Goal: Task Accomplishment & Management: Manage account settings

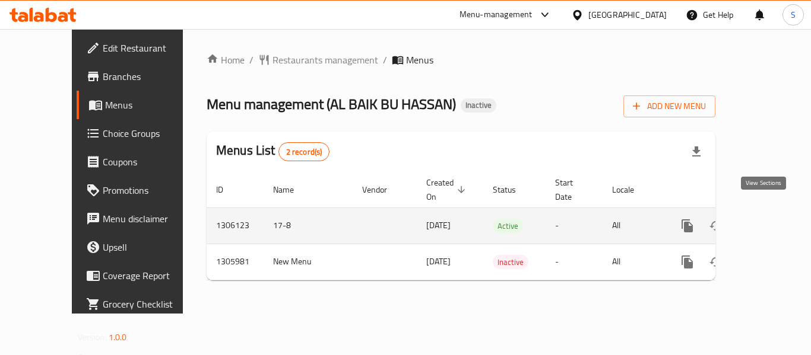
click at [767, 219] on icon "enhanced table" at bounding box center [773, 226] width 14 height 14
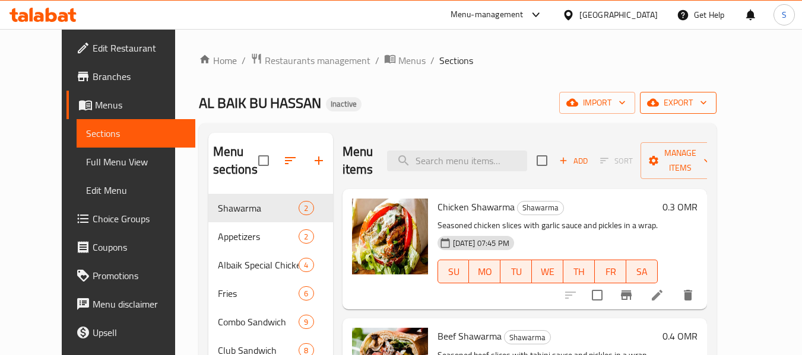
click at [707, 105] on span "export" at bounding box center [678, 103] width 58 height 15
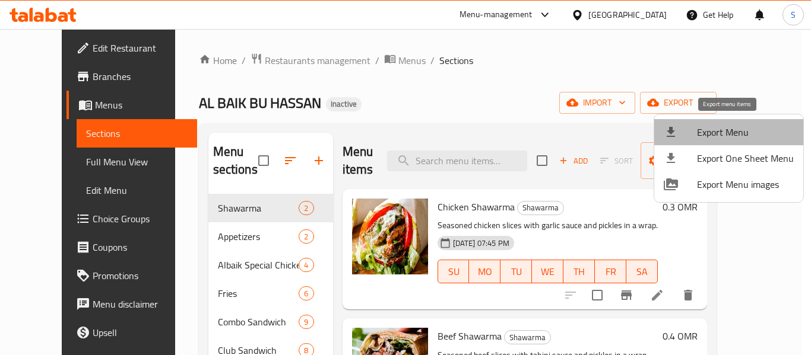
click at [735, 122] on li "Export Menu" at bounding box center [728, 132] width 149 height 26
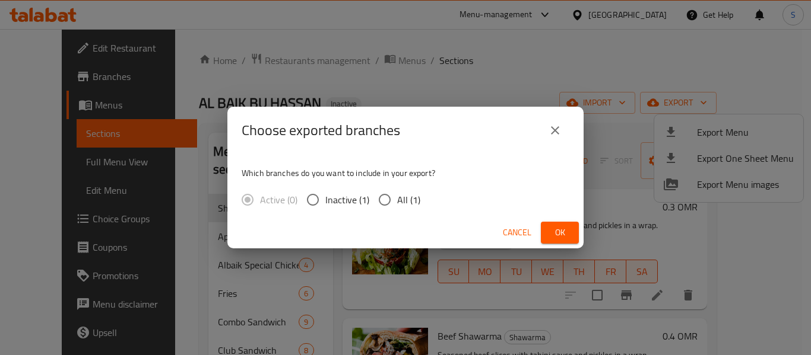
drag, startPoint x: 404, startPoint y: 202, endPoint x: 515, endPoint y: 227, distance: 114.3
click at [404, 202] on span "All (1)" at bounding box center [408, 200] width 23 height 14
click at [397, 202] on input "All (1)" at bounding box center [384, 200] width 25 height 25
radio input "true"
click at [561, 234] on span "Ok" at bounding box center [559, 233] width 19 height 15
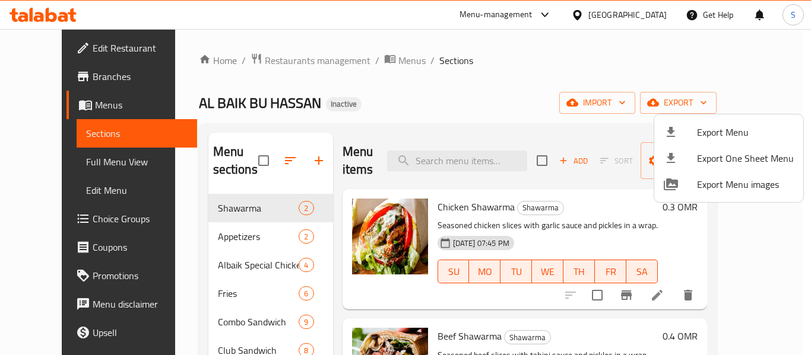
click at [68, 45] on div at bounding box center [405, 177] width 811 height 355
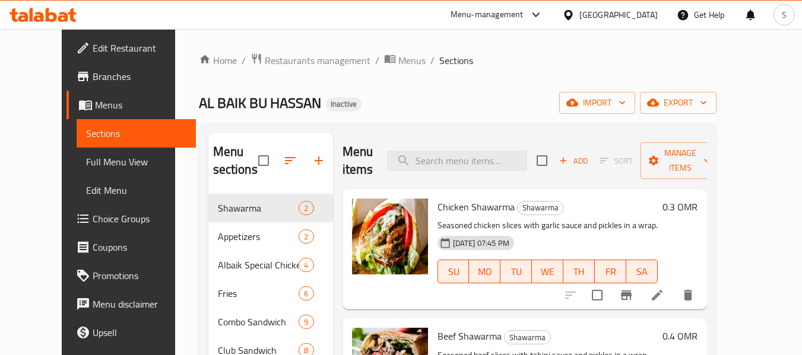
click at [93, 49] on span "Edit Restaurant" at bounding box center [140, 48] width 94 height 14
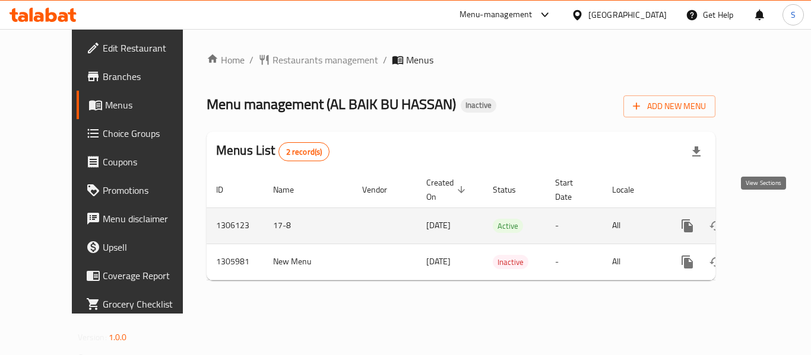
click at [770, 219] on icon "enhanced table" at bounding box center [773, 226] width 14 height 14
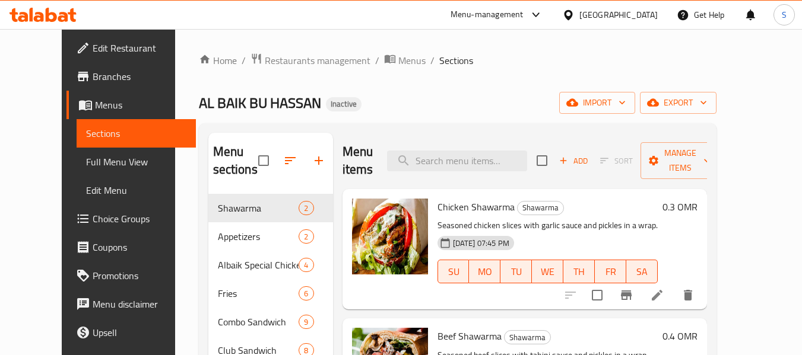
scroll to position [119, 0]
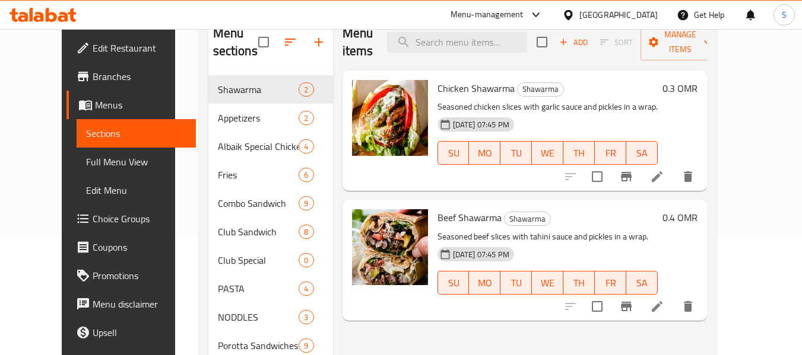
click at [86, 161] on span "Full Menu View" at bounding box center [136, 162] width 100 height 14
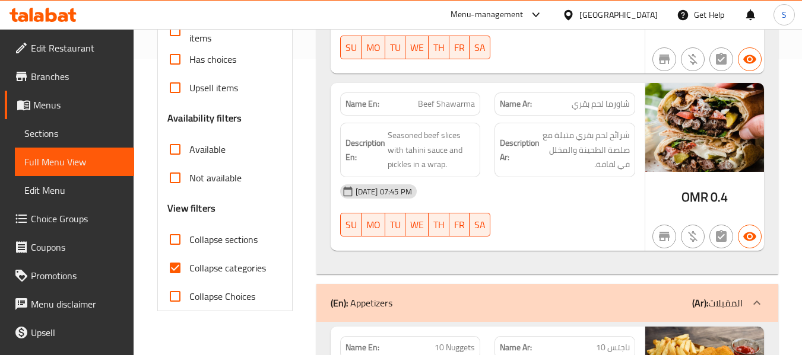
scroll to position [297, 0]
click at [229, 268] on span "Collapse categories" at bounding box center [227, 268] width 77 height 14
click at [189, 268] on input "Collapse categories" at bounding box center [175, 267] width 28 height 28
checkbox input "false"
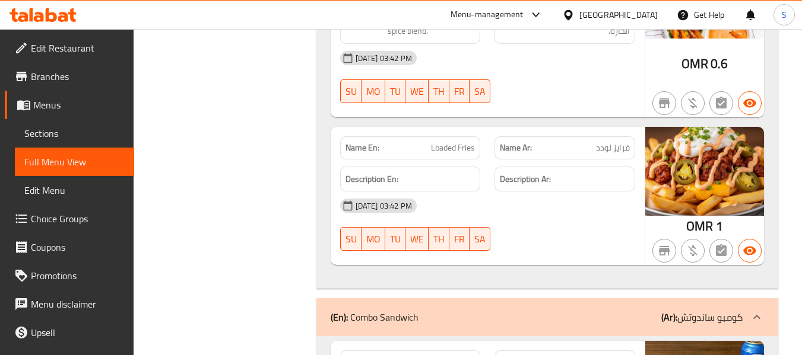
scroll to position [2537, 0]
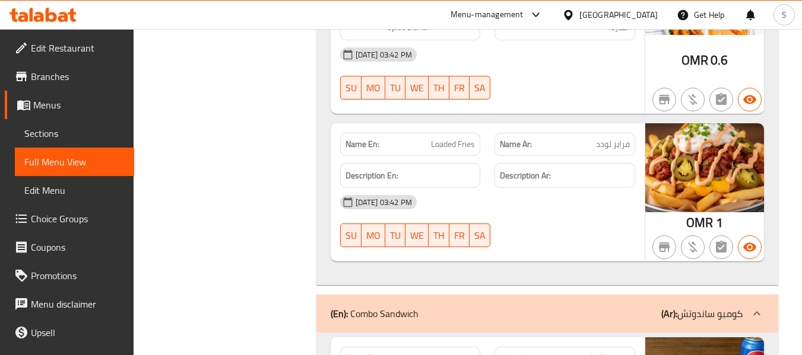
click at [465, 143] on span "Loaded Fries" at bounding box center [453, 144] width 44 height 12
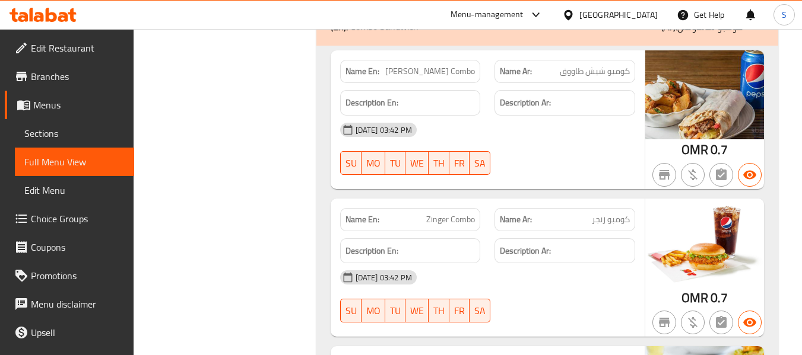
scroll to position [2834, 0]
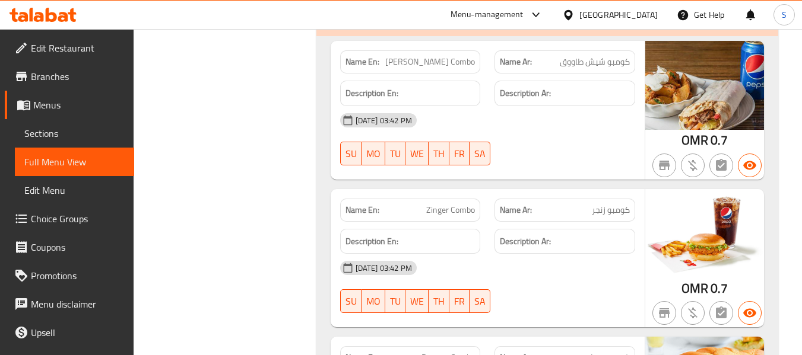
copy span "Shish Taouk Combo"
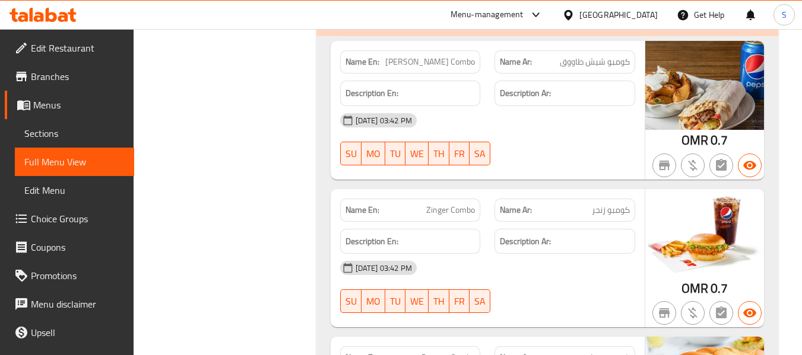
copy span "Zinger Combo"
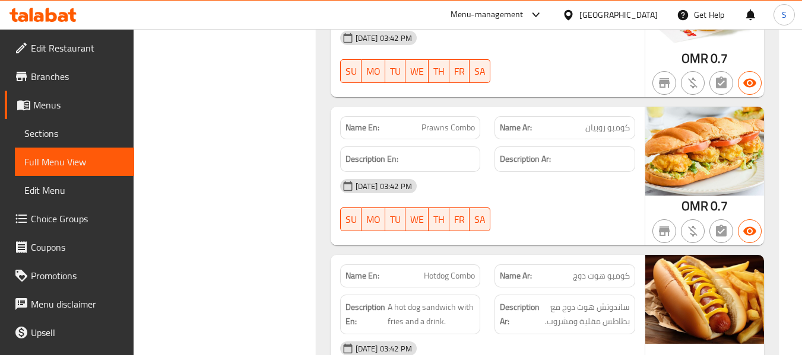
scroll to position [3072, 0]
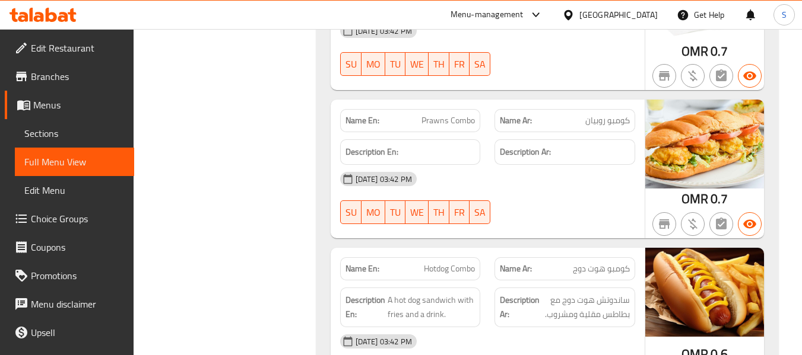
copy span "Prawns Combo"
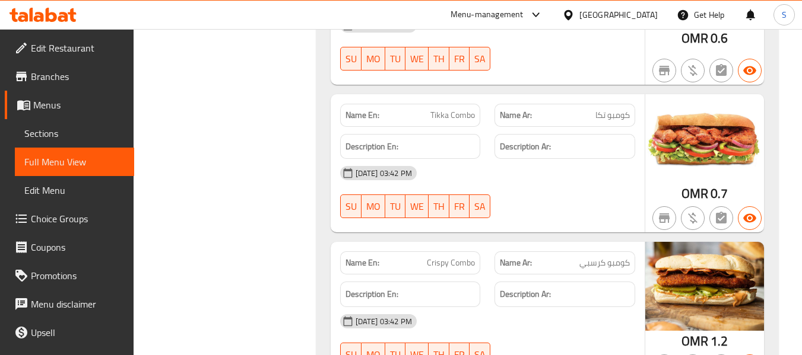
scroll to position [3428, 0]
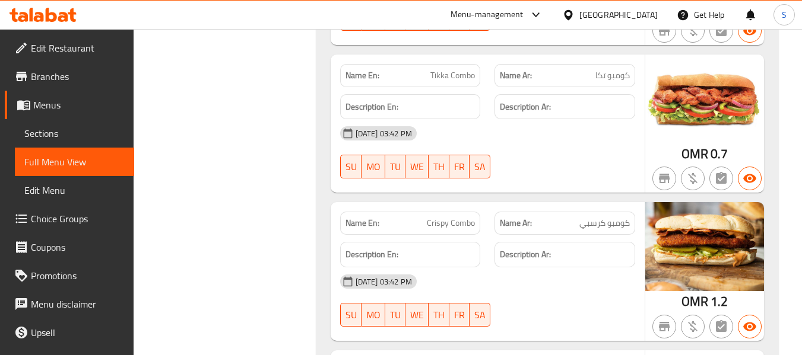
copy span "Tikka Combo"
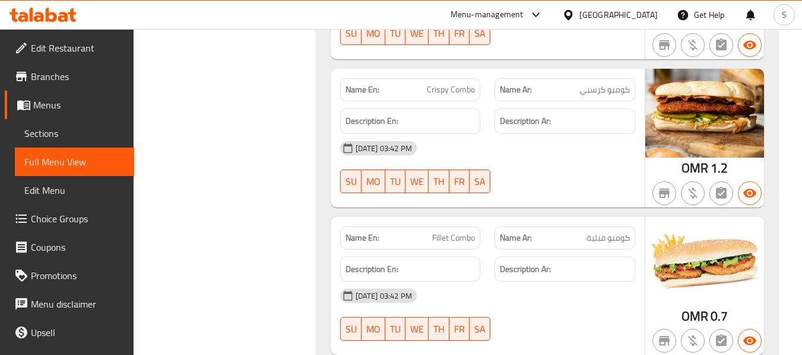
scroll to position [3606, 0]
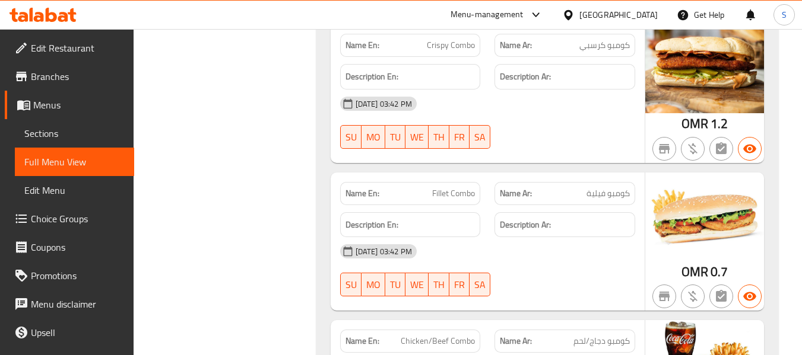
copy span "Crispy Combo"
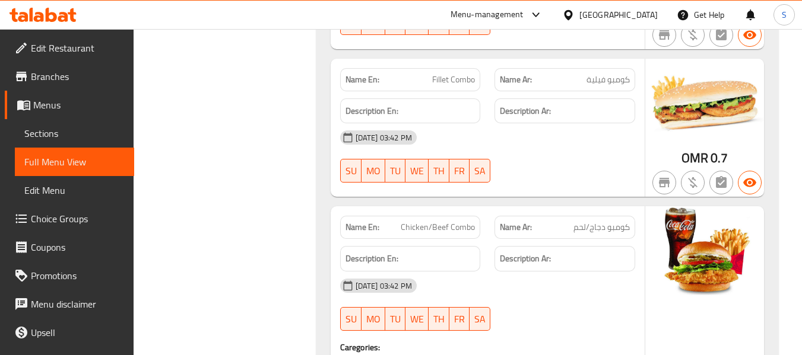
scroll to position [3724, 0]
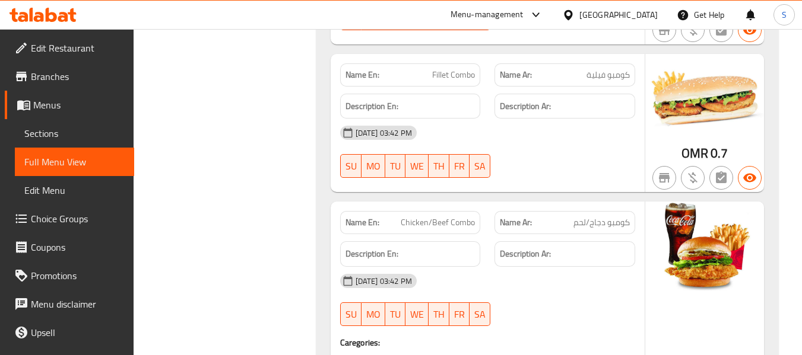
click at [459, 69] on span "Fillet Combo" at bounding box center [453, 75] width 43 height 12
copy span "Fillet Combo"
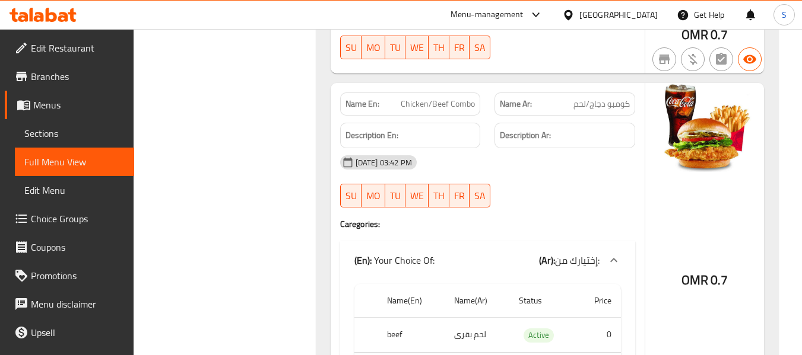
scroll to position [3902, 0]
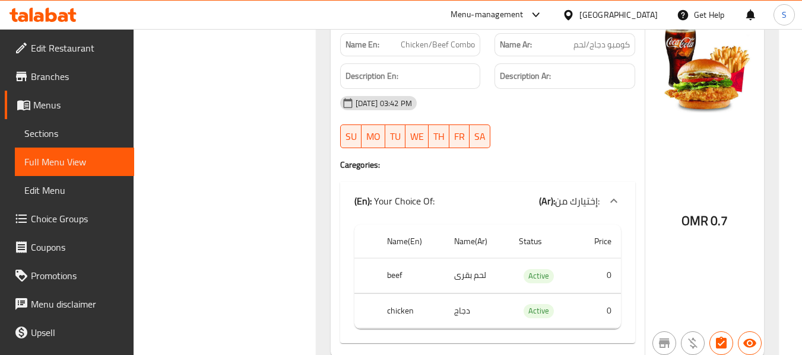
click at [455, 49] on span "Chicken/Beef Combo" at bounding box center [438, 45] width 74 height 12
copy span "Chicken/Beef Combo"
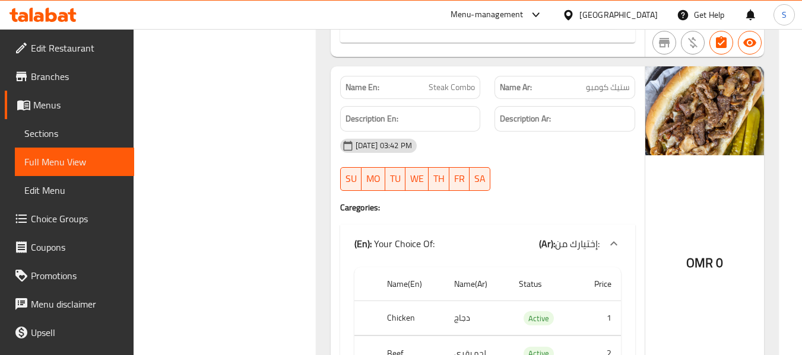
scroll to position [4199, 0]
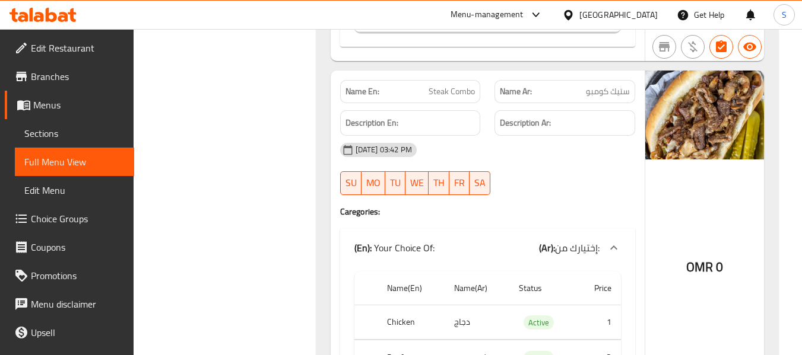
click at [453, 86] on span "Steak Combo" at bounding box center [451, 91] width 46 height 12
copy span "Steak Combo"
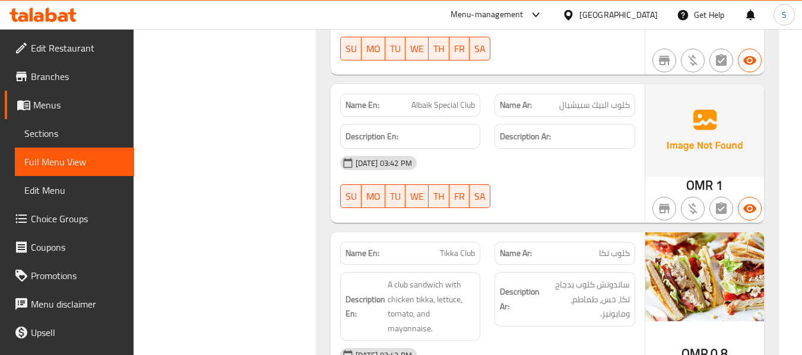
scroll to position [4793, 0]
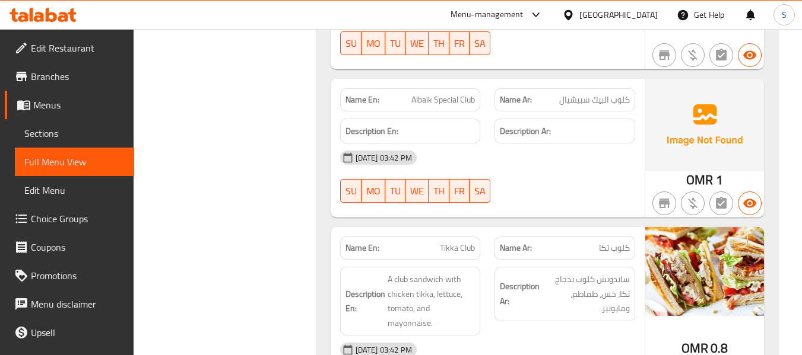
copy span "Albaik Special Club"
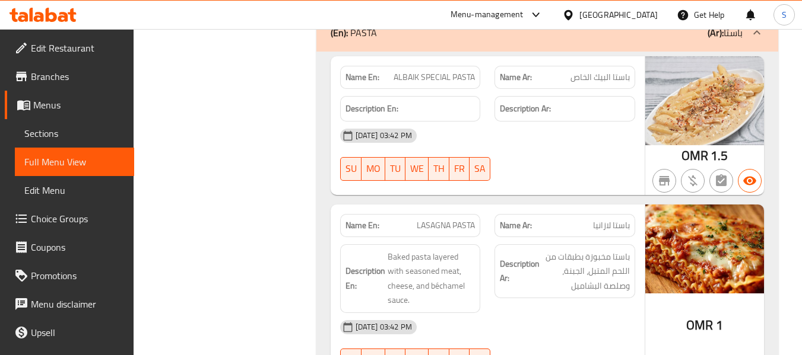
scroll to position [6217, 0]
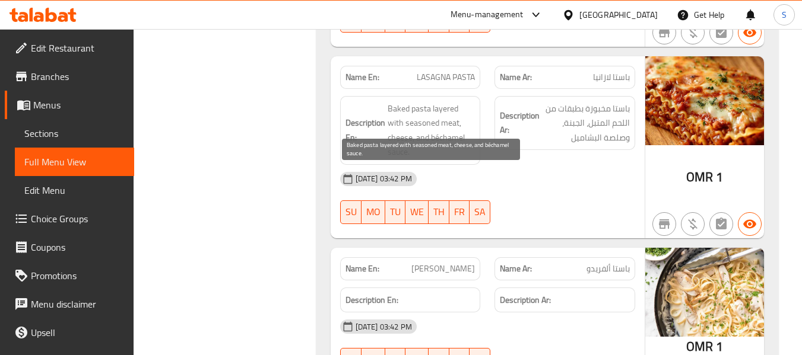
scroll to position [6513, 0]
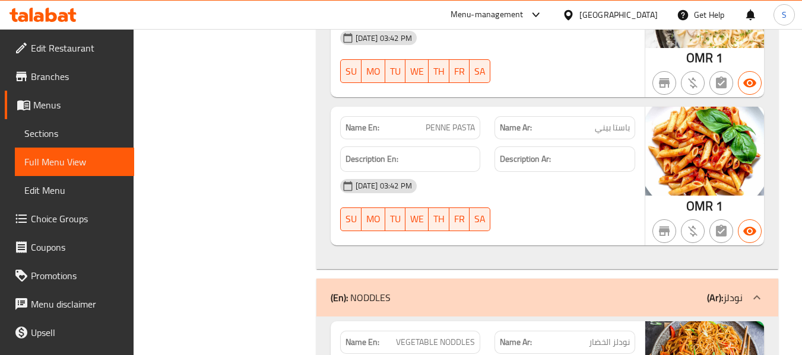
scroll to position [6691, 0]
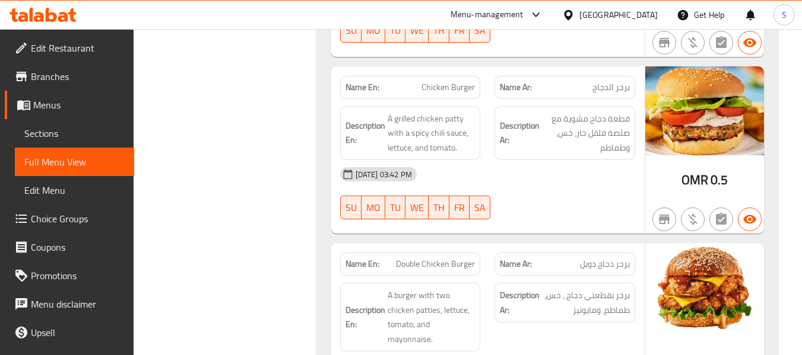
scroll to position [11736, 0]
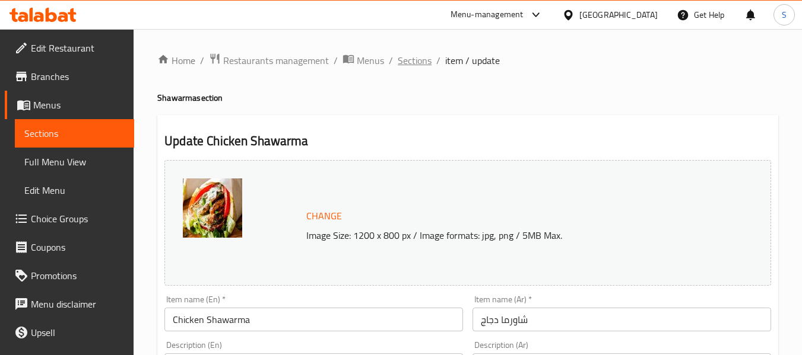
click at [416, 65] on span "Sections" at bounding box center [415, 60] width 34 height 14
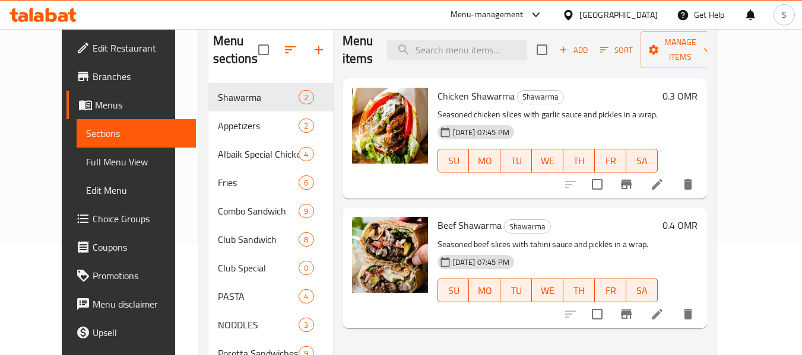
scroll to position [119, 0]
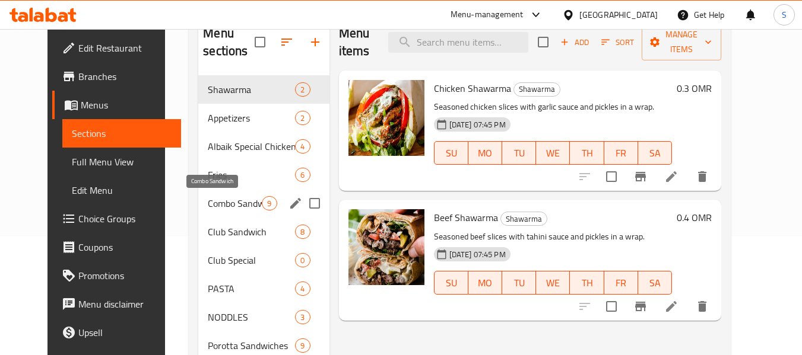
click at [208, 207] on span "Combo Sandwich" at bounding box center [235, 203] width 54 height 14
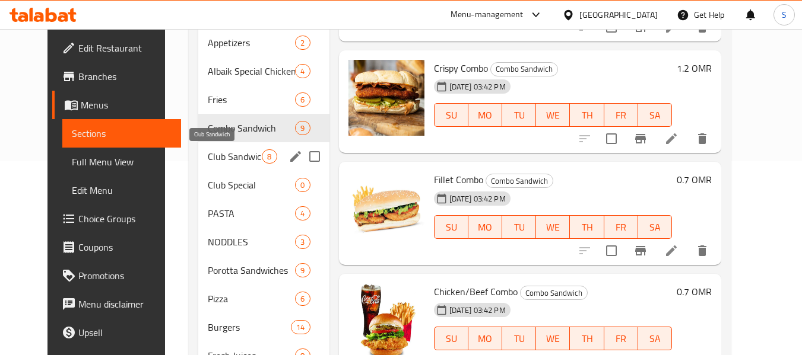
scroll to position [189, 0]
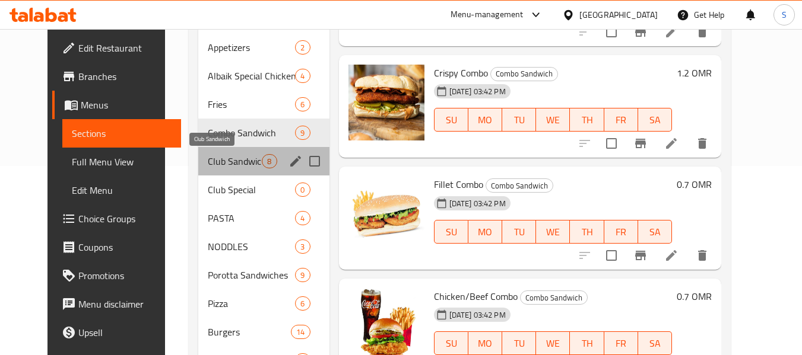
click at [229, 166] on span "Club Sandwich" at bounding box center [235, 161] width 54 height 14
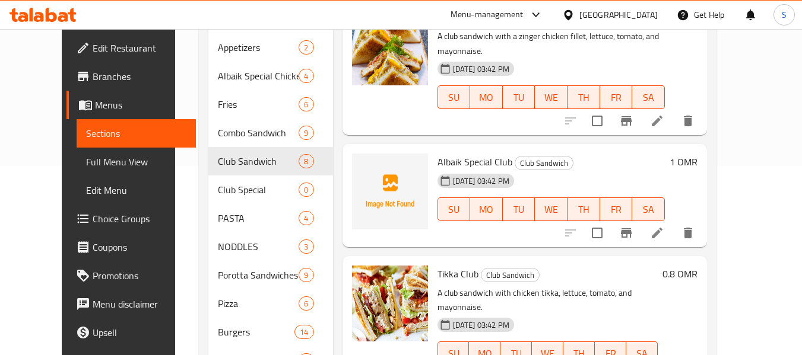
scroll to position [59, 0]
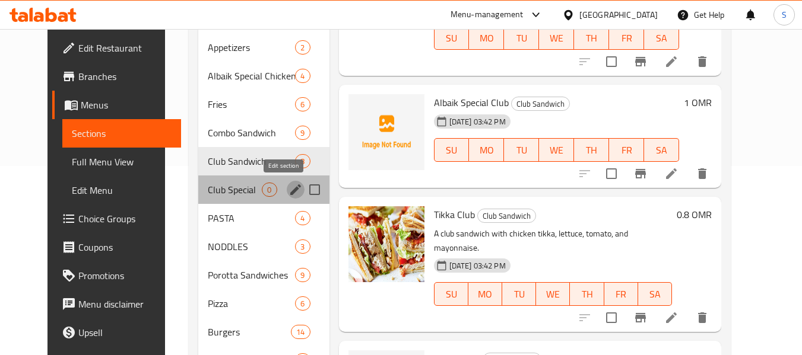
click at [288, 191] on icon "edit" at bounding box center [295, 190] width 14 height 14
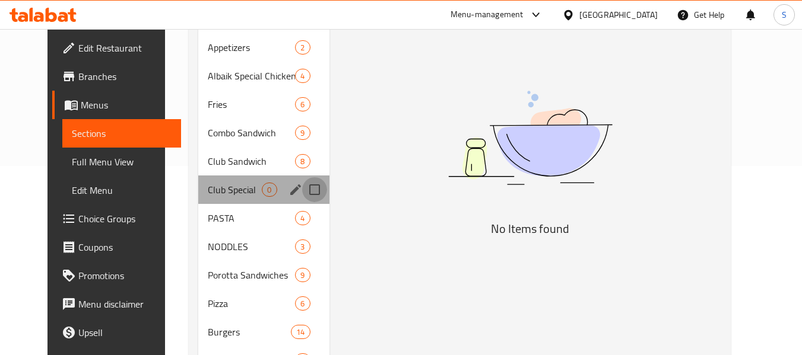
click at [302, 190] on input "Menu sections" at bounding box center [314, 189] width 25 height 25
checkbox input "true"
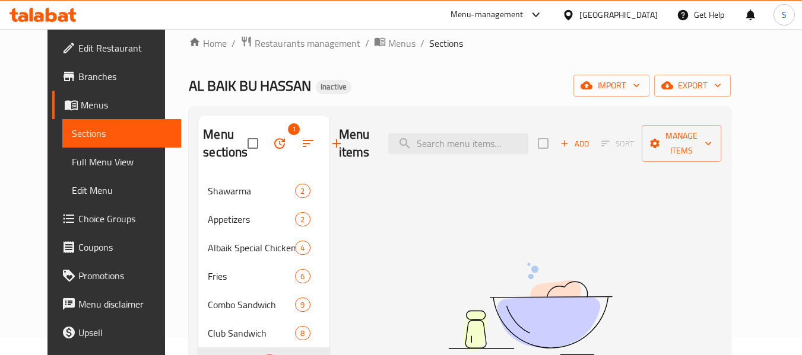
scroll to position [11, 0]
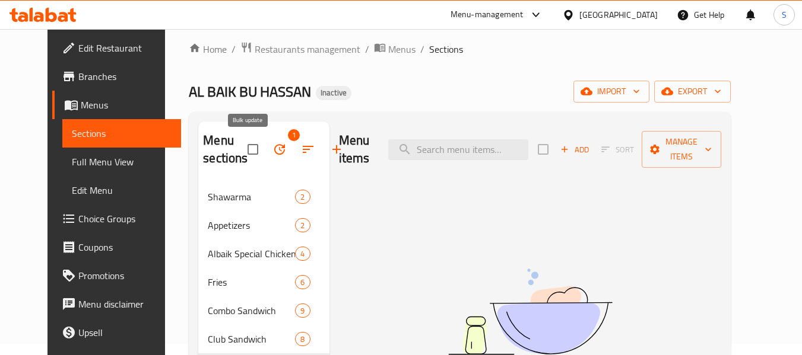
click at [272, 152] on icon "button" at bounding box center [279, 149] width 14 height 14
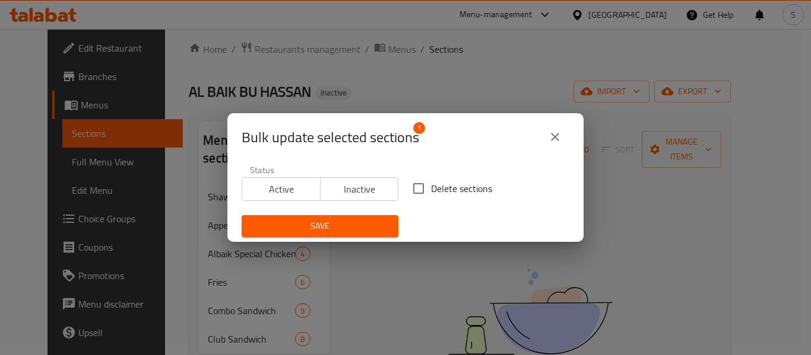
click at [431, 185] on span "Delete sections" at bounding box center [461, 189] width 61 height 14
click at [427, 185] on input "Delete sections" at bounding box center [418, 188] width 25 height 25
checkbox input "true"
click at [363, 221] on span "Save" at bounding box center [320, 226] width 138 height 15
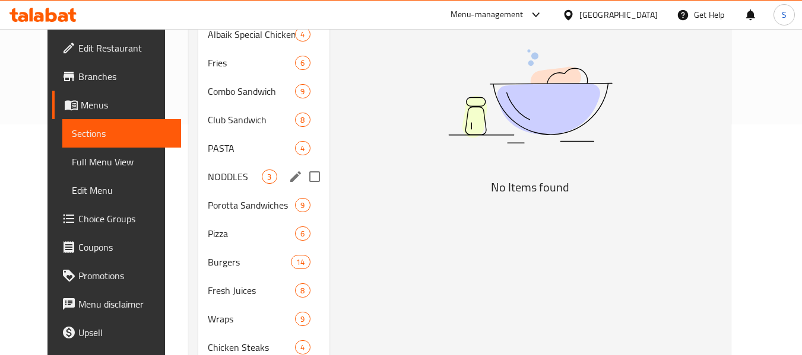
scroll to position [249, 0]
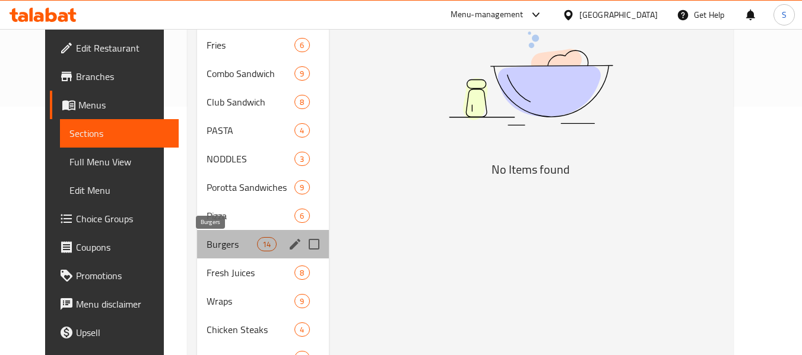
click at [207, 243] on span "Burgers" at bounding box center [232, 244] width 50 height 14
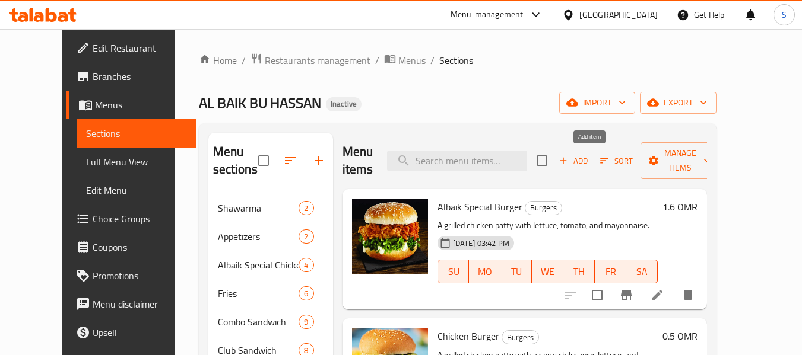
click at [569, 162] on icon "button" at bounding box center [563, 160] width 11 height 11
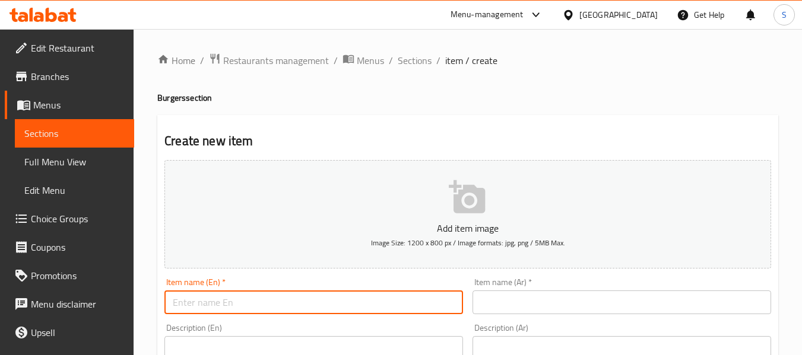
paste input "Chicken Chilly Burger"
type input "Chicken Chilly Burger"
click at [546, 299] on input "text" at bounding box center [621, 303] width 298 height 24
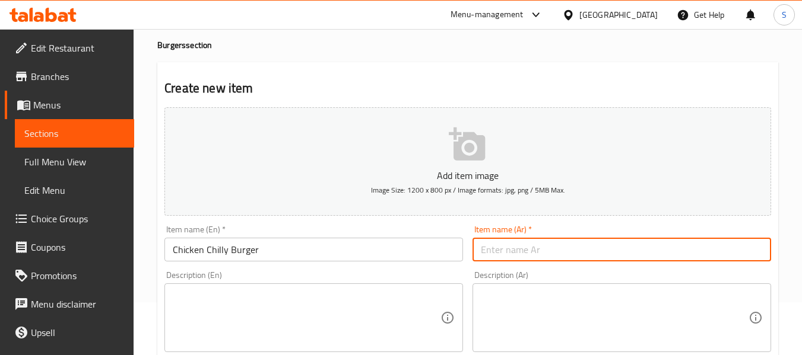
scroll to position [59, 0]
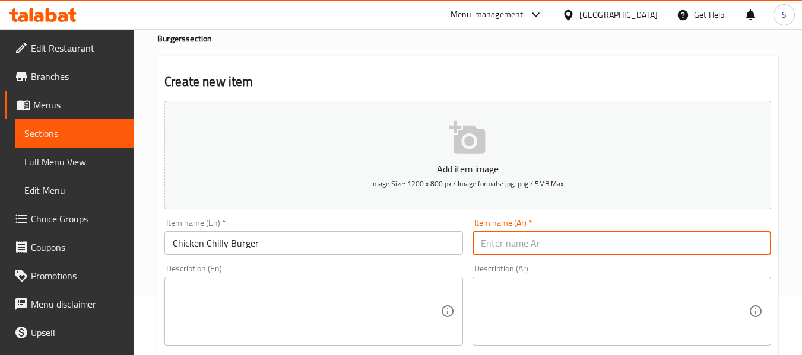
click at [522, 243] on input "text" at bounding box center [621, 243] width 298 height 24
type input "برجر دجاج تشيلي"
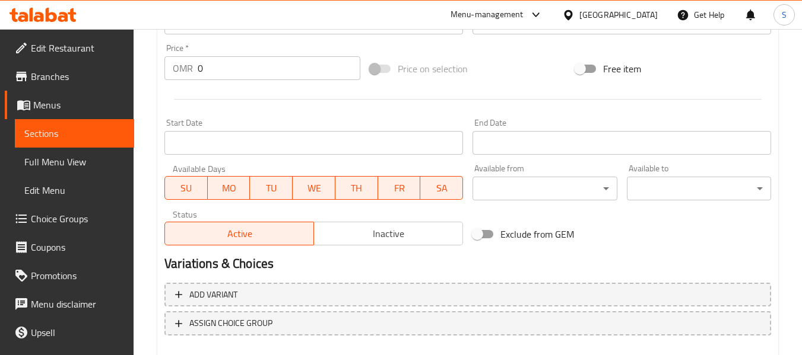
scroll to position [415, 0]
click at [253, 81] on input "0" at bounding box center [279, 70] width 163 height 24
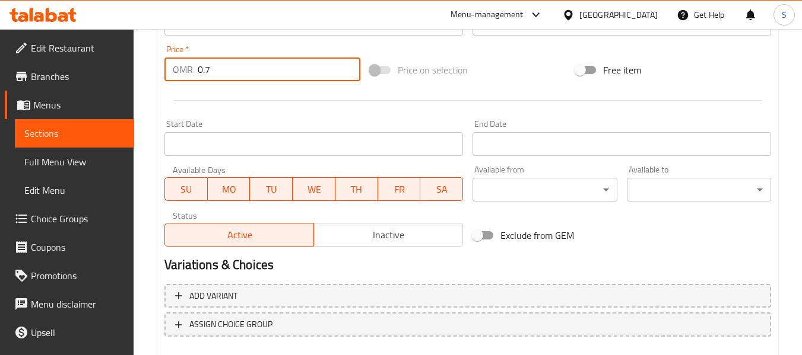
scroll to position [483, 0]
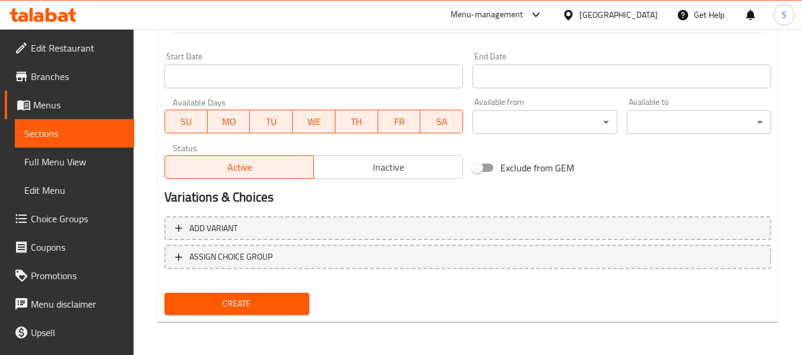
type input "0.7"
click at [234, 307] on span "Create" at bounding box center [236, 304] width 125 height 15
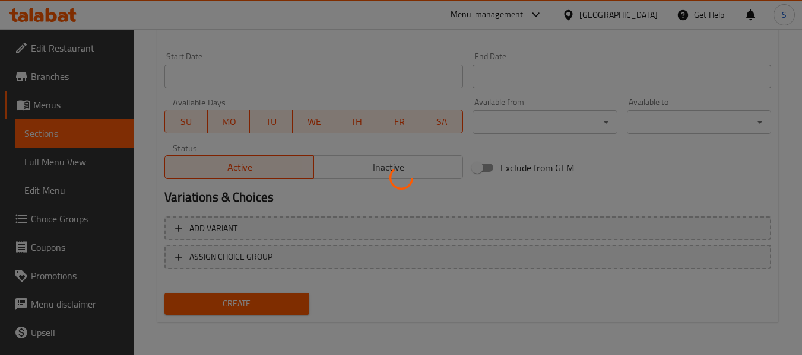
type input "0"
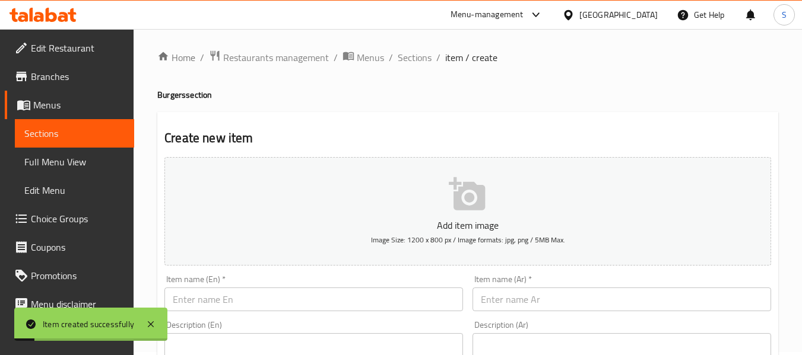
scroll to position [0, 0]
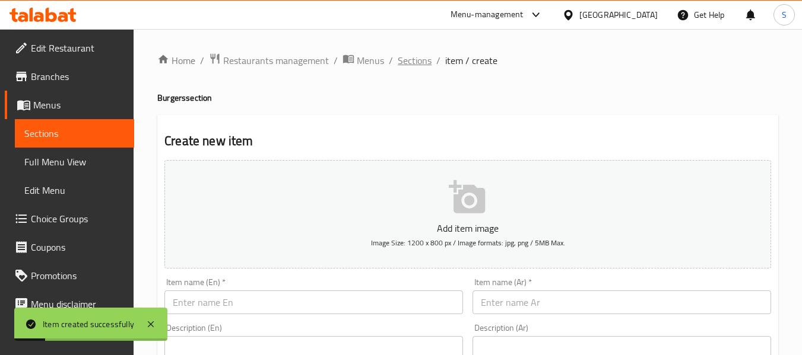
click at [415, 67] on span "Sections" at bounding box center [415, 60] width 34 height 14
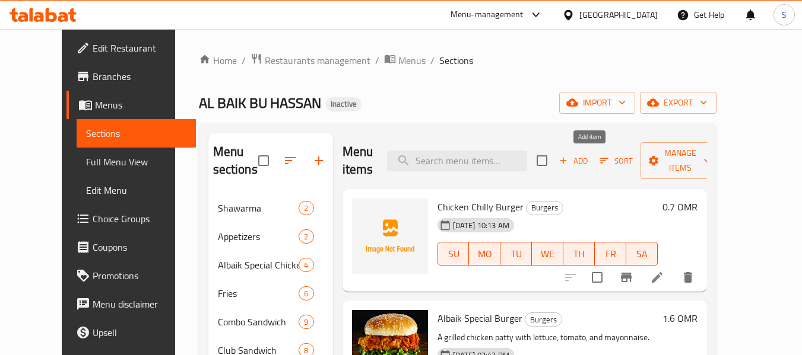
click at [569, 163] on icon "button" at bounding box center [563, 160] width 11 height 11
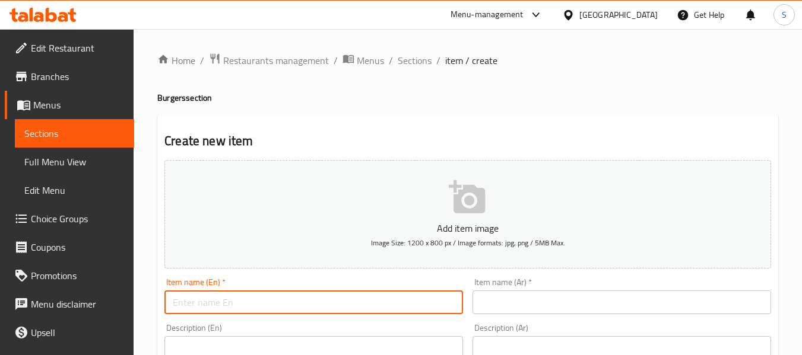
paste input "Chicken Chilly Burger"
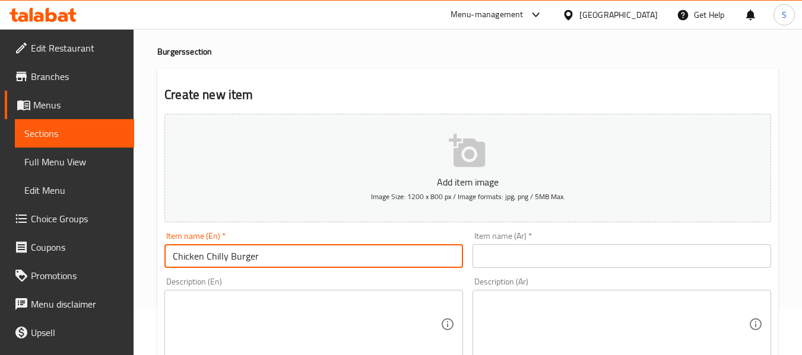
scroll to position [59, 0]
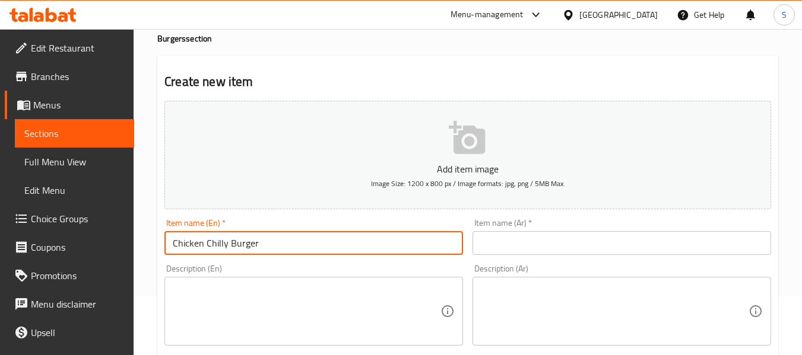
click at [310, 240] on input "Chicken Chilly Burger" at bounding box center [313, 243] width 298 height 24
click at [309, 240] on input "Chicken Chilly Burger" at bounding box center [313, 243] width 298 height 24
paste input "Beef"
type input "Beef Burger"
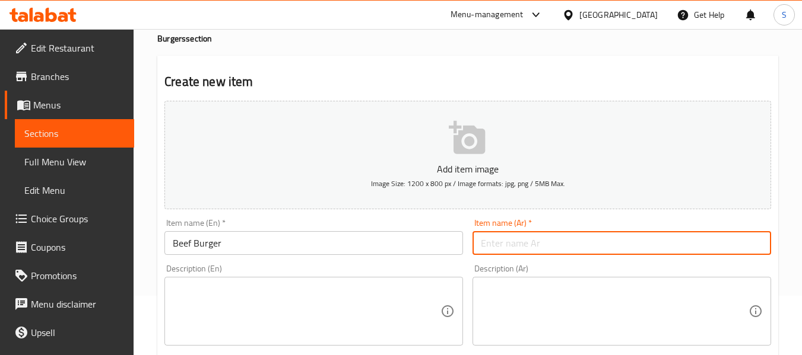
paste input "برجر لحم"
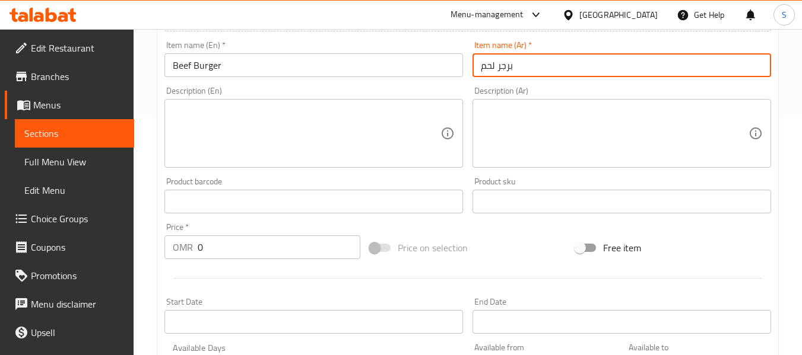
scroll to position [356, 0]
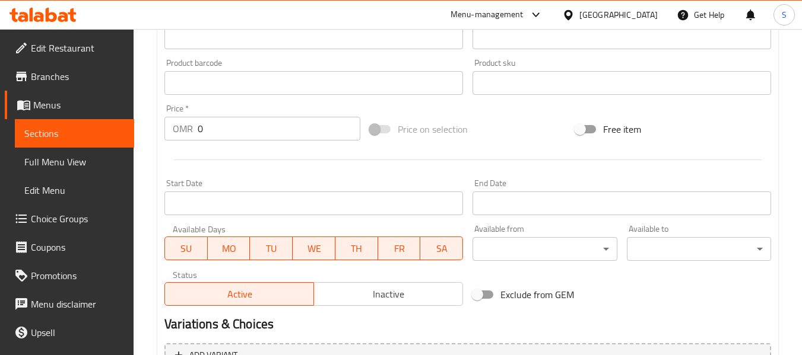
type input "برجر لحم"
click at [281, 129] on input "0" at bounding box center [279, 129] width 163 height 24
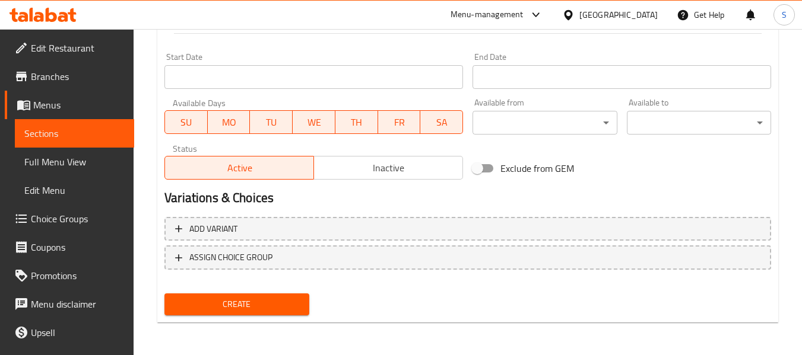
scroll to position [483, 0]
type input "0.6"
click at [255, 302] on span "Create" at bounding box center [236, 304] width 125 height 15
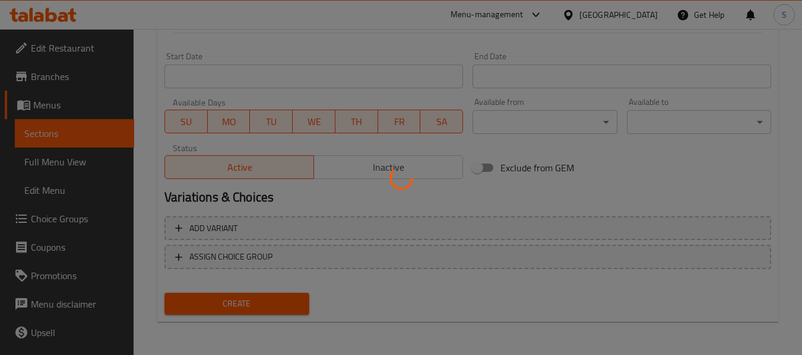
type input "0"
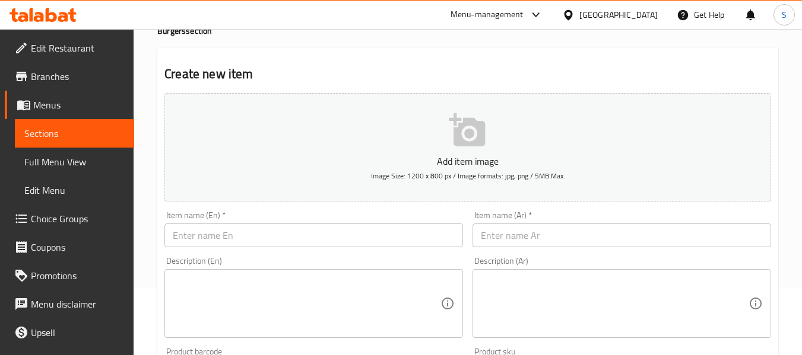
scroll to position [68, 0]
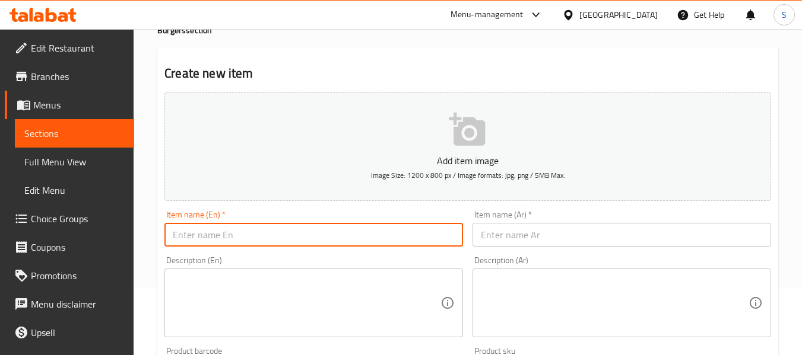
paste input "Tikka Burger"
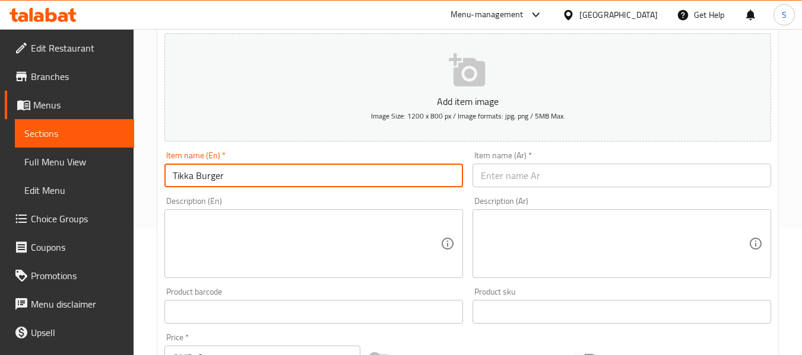
type input "Tikka Burger"
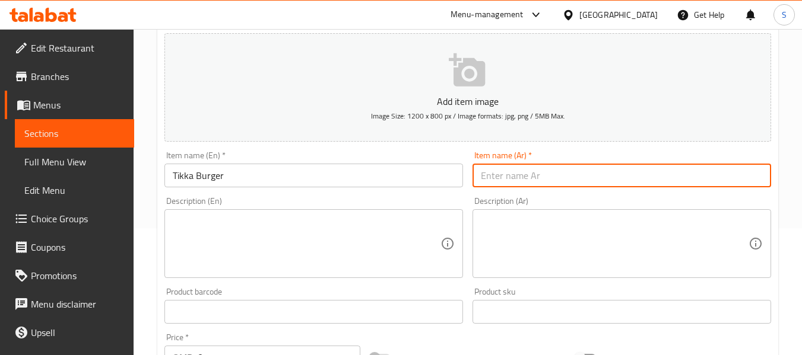
paste input "برجر تيكا"
type input "برجر تيكا"
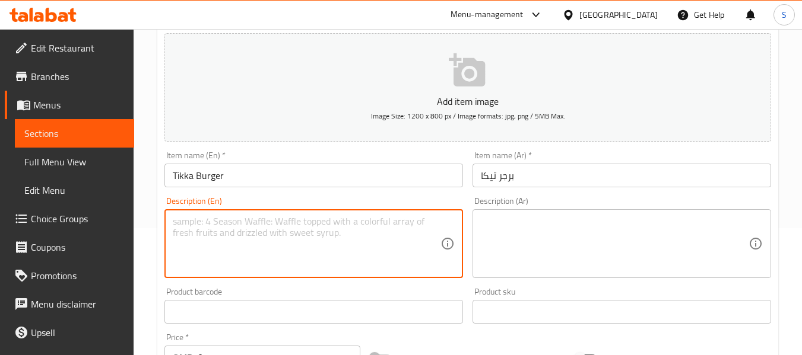
paste textarea "A crispy chicken fillet with lettuce, tomato, and mayonnaise."
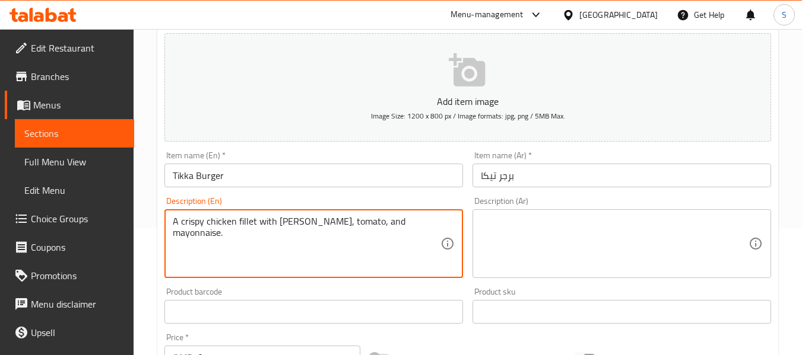
type textarea "A crispy chicken fillet with lettuce, tomato, and mayonnaise."
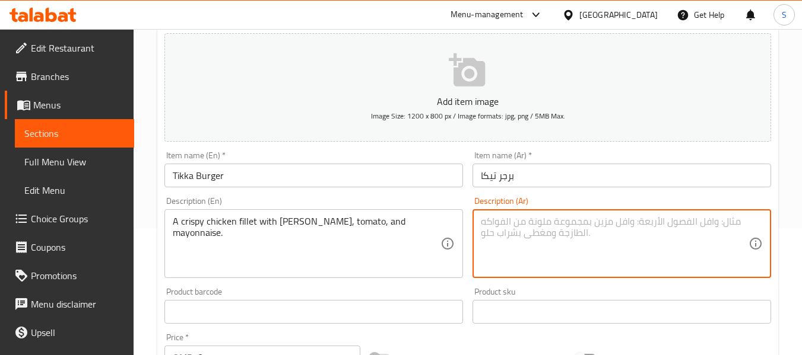
paste textarea "فيليه دجاج مقرمش مع خس، طماطم، ومايونيز."
type textarea "فيليه دجاج مقرمش مع خس، طماطم، ومايونيز."
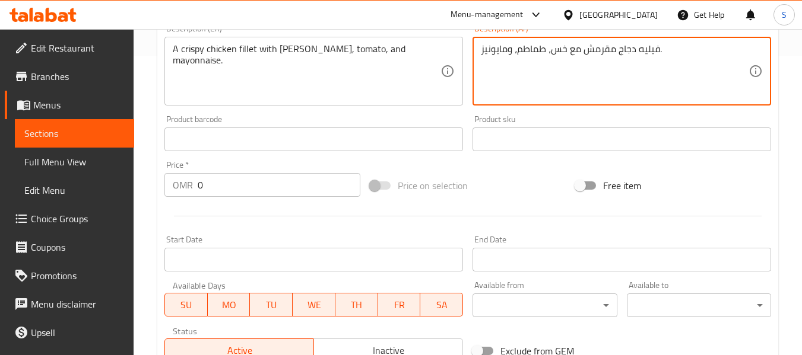
scroll to position [305, 0]
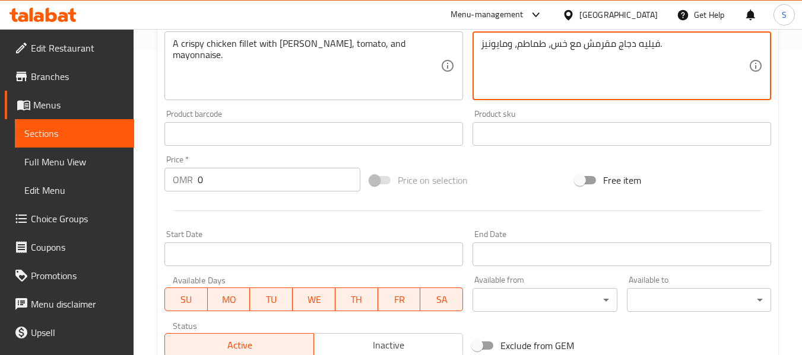
click at [256, 176] on input "0" at bounding box center [279, 180] width 163 height 24
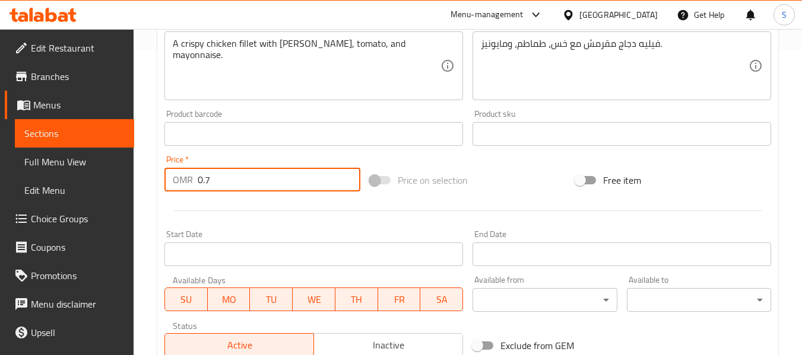
type input "0.7"
click at [138, 192] on div "Home / Restaurants management / Menus / Sections / item / create Burgers sectio…" at bounding box center [468, 128] width 668 height 809
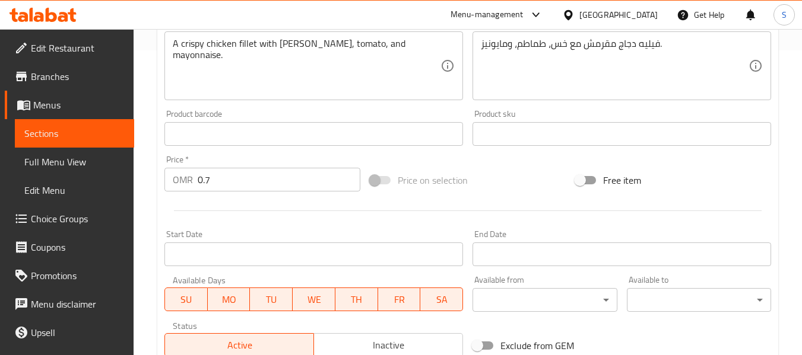
scroll to position [483, 0]
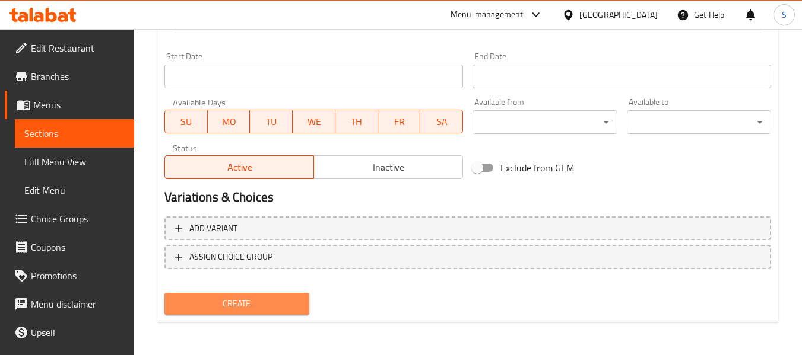
click at [243, 297] on span "Create" at bounding box center [236, 304] width 125 height 15
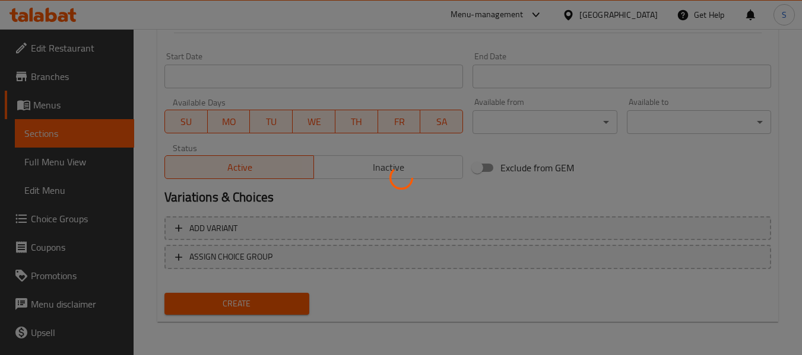
type input "0"
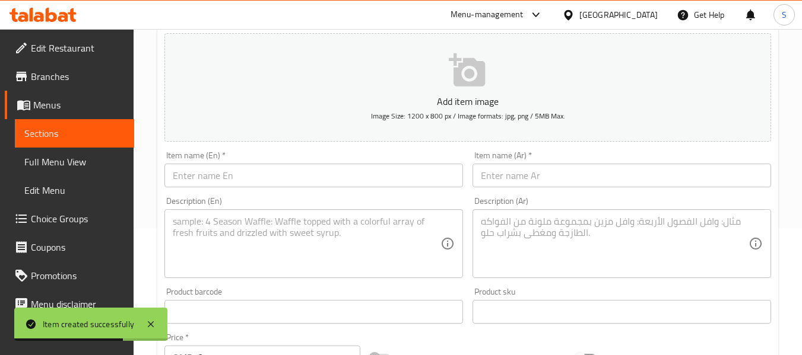
scroll to position [0, 0]
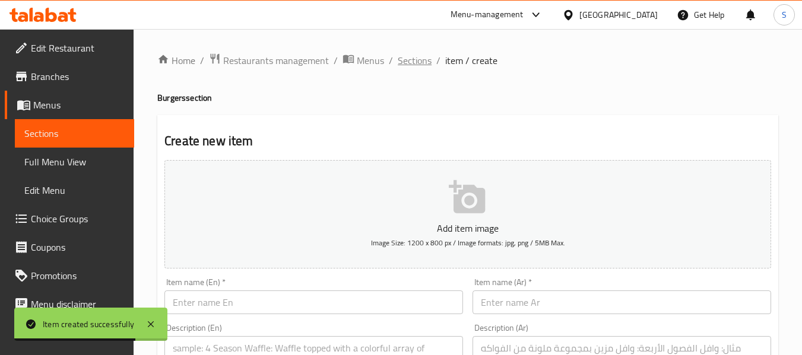
click at [409, 68] on span "Sections" at bounding box center [415, 60] width 34 height 14
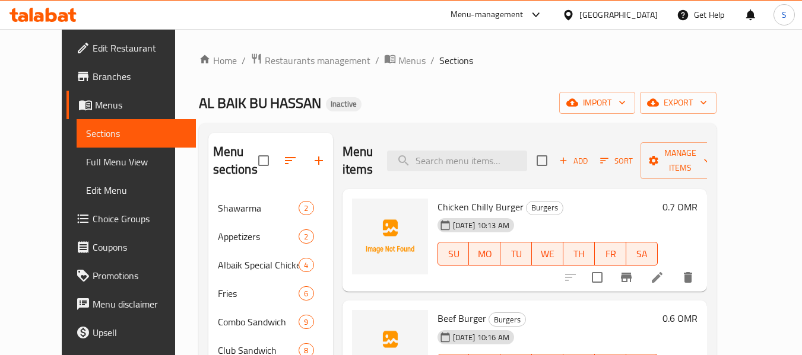
click at [376, 93] on div "[PERSON_NAME] BU [PERSON_NAME] Inactive import export" at bounding box center [457, 103] width 517 height 22
click at [373, 159] on h2 "Menu items" at bounding box center [357, 161] width 31 height 36
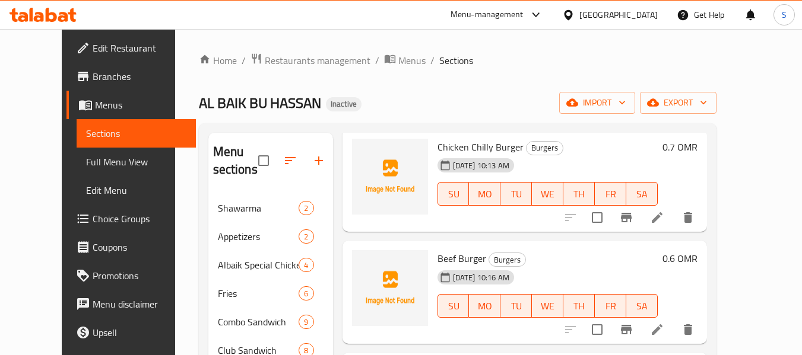
scroll to position [59, 0]
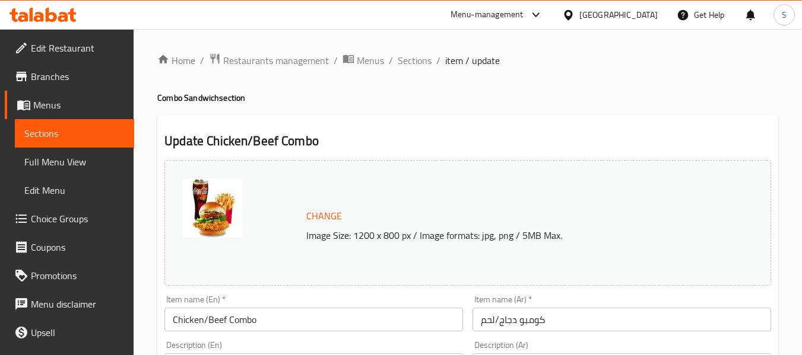
scroll to position [119, 0]
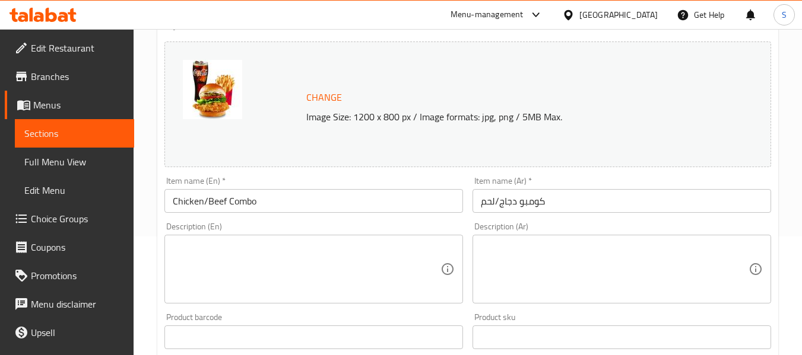
click at [317, 268] on textarea at bounding box center [307, 270] width 268 height 56
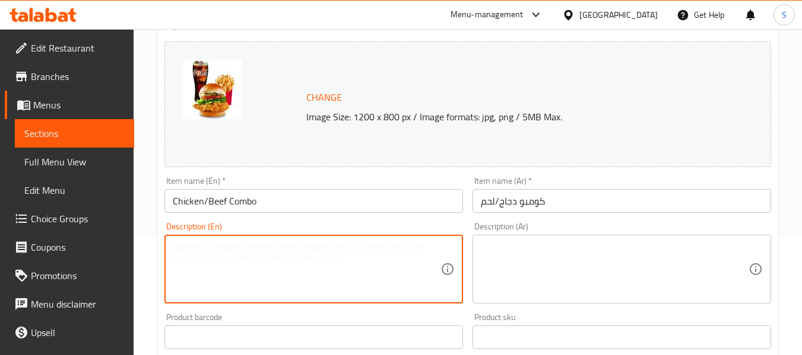
paste textarea "A combo with your choice of chicken or beef, fries, and a drink."
type textarea "A combo with your choice of chicken or beef, fries, and a drink."
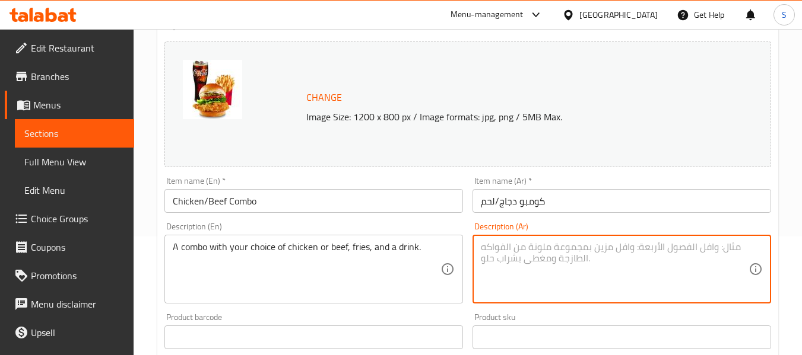
click at [548, 287] on textarea at bounding box center [615, 270] width 268 height 56
paste textarea "وجبة دجاج أو لحم بقري من اختيارك، مع بطاطس مقلية ومشروب."
click at [717, 246] on textarea "وجبة دجاج أو لحم بقري من اختيارك، مع بطاطس مقلية ومشروب." at bounding box center [615, 270] width 268 height 56
click at [714, 250] on textarea "كومببو دجاج أو لحم بقري من اختيارك، مع بطاطس مقلية ومشروب." at bounding box center [615, 270] width 268 height 56
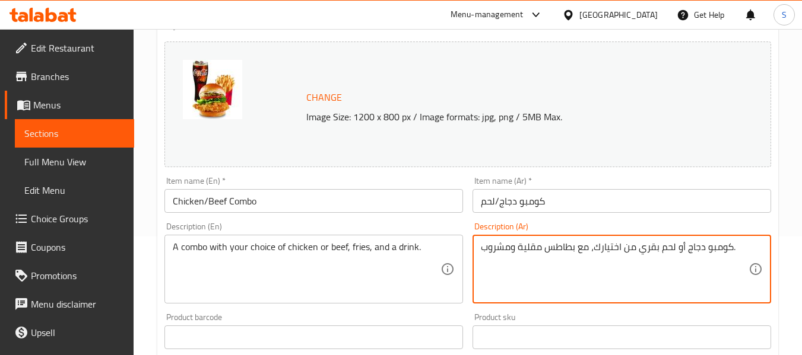
type textarea "كومبو دجاج أو لحم بقري من اختيارك، مع بطاطس مقلية ومشروب."
click at [600, 209] on input "كومبو دجاج/لحم" at bounding box center [621, 201] width 298 height 24
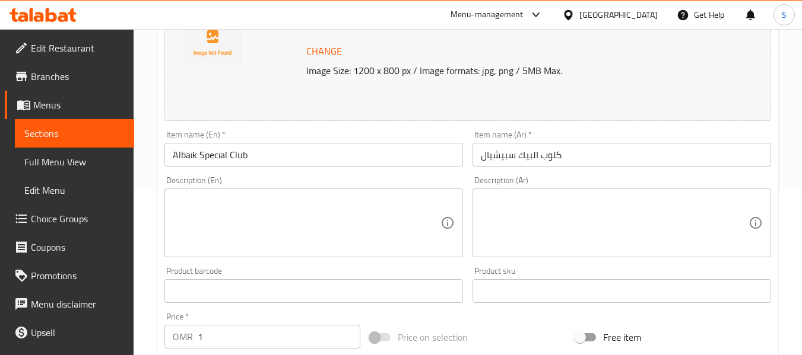
scroll to position [178, 0]
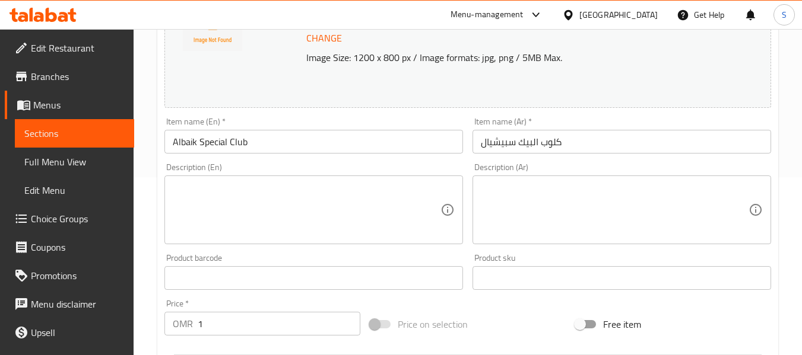
click at [275, 225] on textarea at bounding box center [307, 210] width 268 height 56
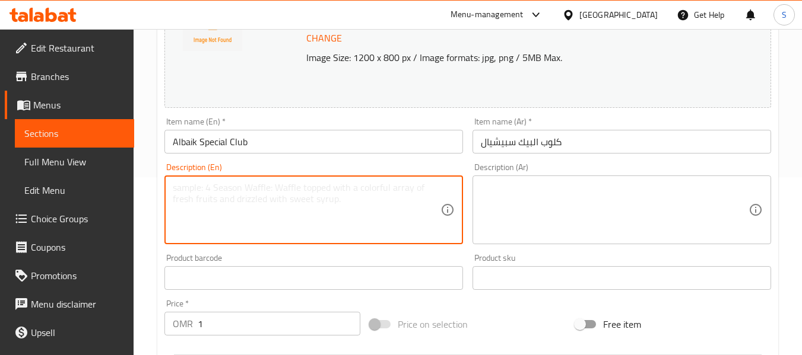
paste textarea "A club sandwich with [PERSON_NAME] special blend of ingredients."
type textarea "A club sandwich with [PERSON_NAME] special blend of ingredients."
click at [601, 199] on textarea at bounding box center [615, 210] width 268 height 56
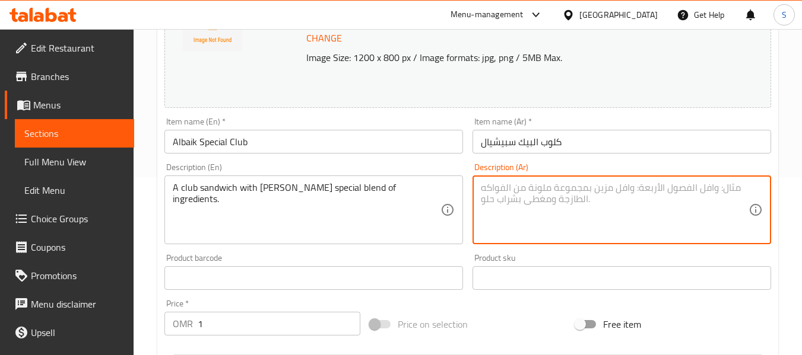
paste textarea "ساندويتش كلوب مع مزيج خاص من مكونات Albaik."
click at [531, 141] on input "كلوب البيك سبيشيال" at bounding box center [621, 142] width 298 height 24
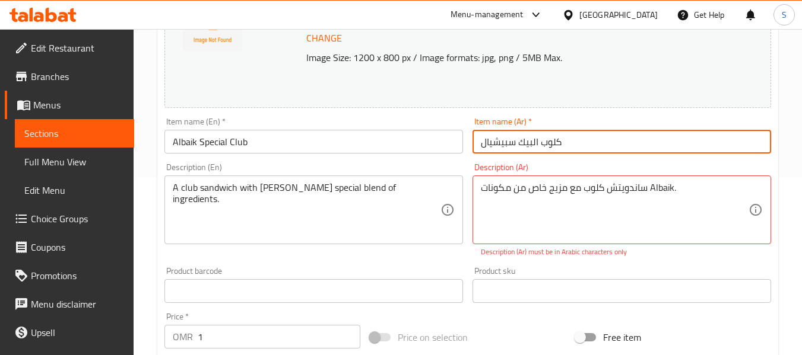
click at [531, 141] on input "كلوب البيك سبيشيال" at bounding box center [621, 142] width 298 height 24
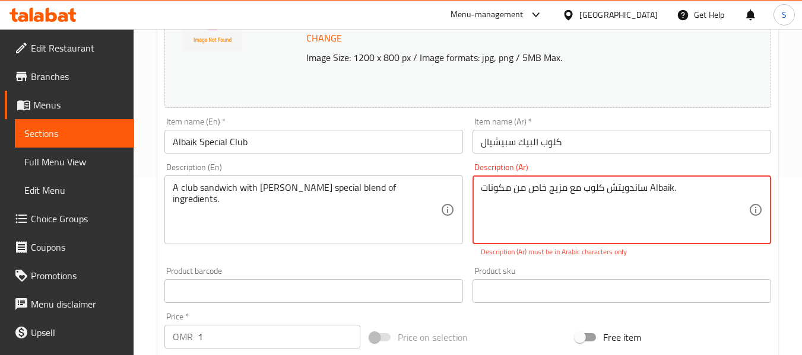
click at [658, 190] on textarea "ساندويتش كلوب مع مزيج خاص من مكونات Albaik." at bounding box center [615, 210] width 268 height 56
paste textarea "البيك"
type textarea "ساندويتش كلوب مع مزيج خاص من مكونات البيك ."
click at [576, 136] on input "كلوب البيك سبيشيال" at bounding box center [621, 142] width 298 height 24
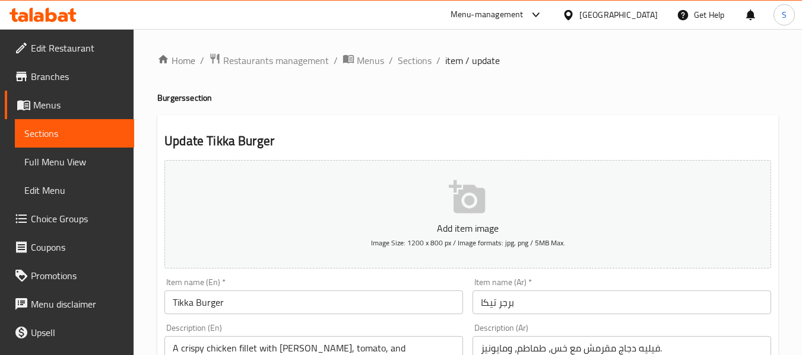
scroll to position [119, 0]
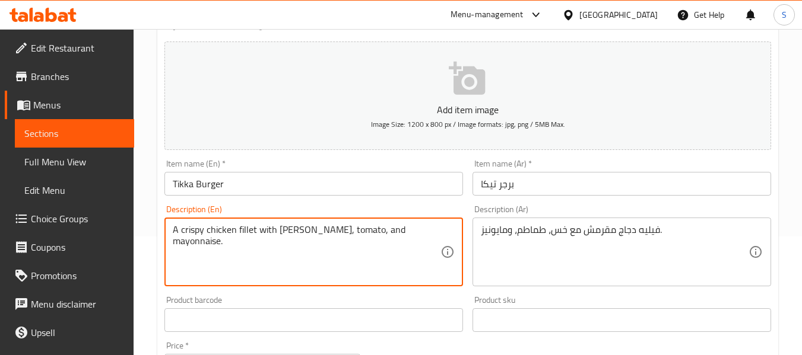
click at [309, 232] on textarea "A crispy chicken fillet with lettuce, tomato, and mayonnaise." at bounding box center [307, 252] width 268 height 56
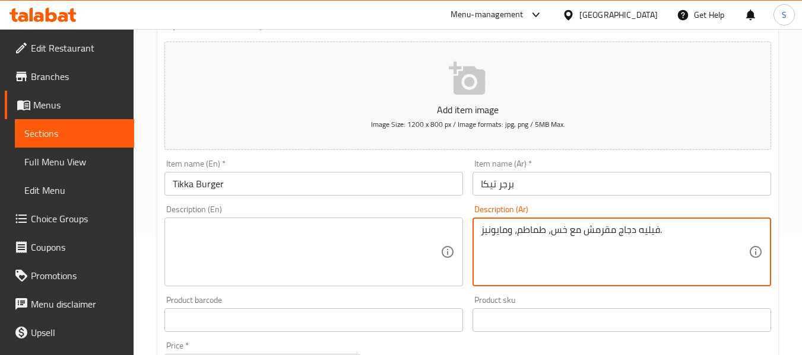
click at [531, 225] on textarea "فيليه دجاج مقرمش مع خس، طماطم، ومايونيز." at bounding box center [615, 252] width 268 height 56
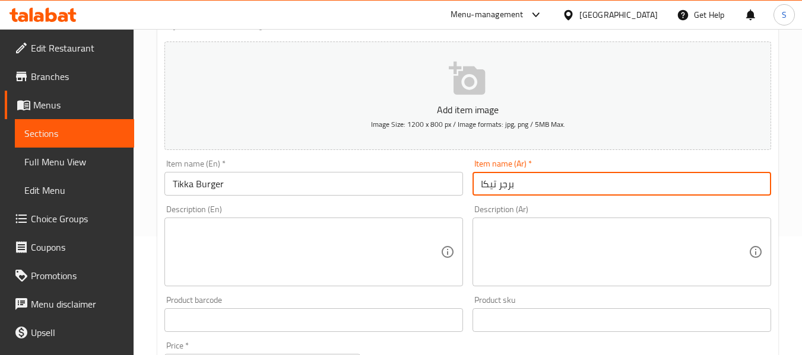
click at [498, 191] on input "برجر تيكا" at bounding box center [621, 184] width 298 height 24
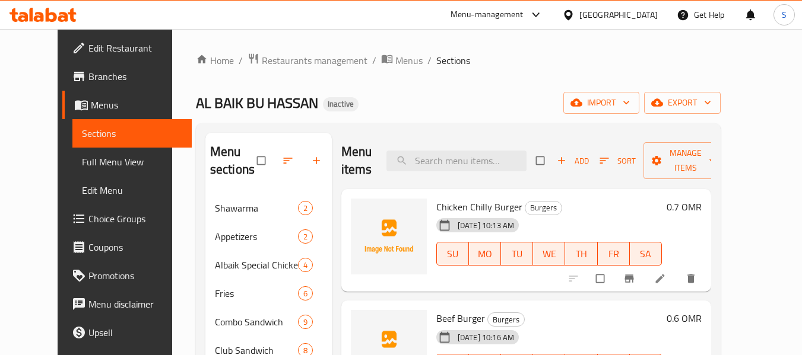
click at [389, 113] on div "[PERSON_NAME] BU [PERSON_NAME] Inactive import export" at bounding box center [458, 103] width 525 height 22
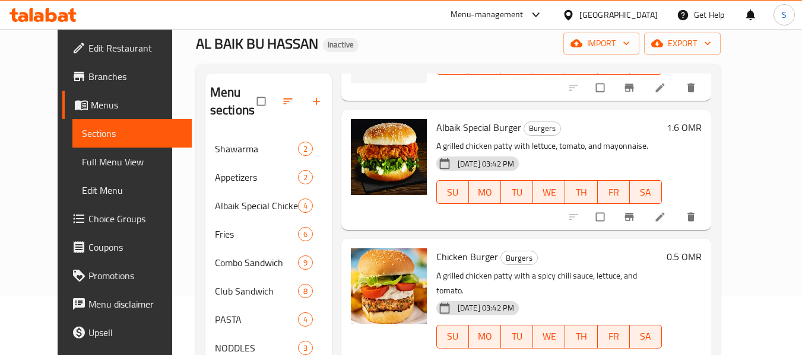
scroll to position [119, 0]
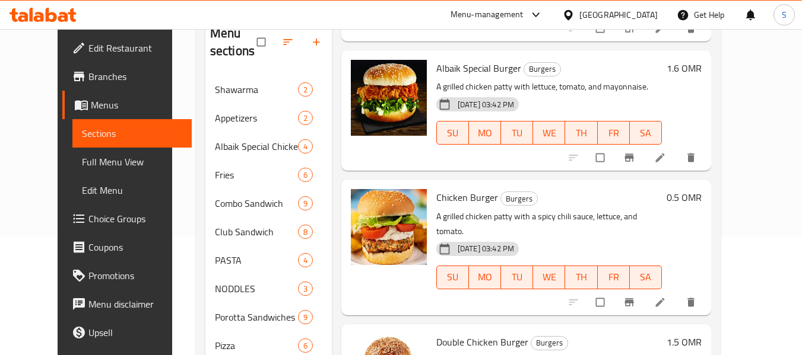
click at [456, 197] on span "Chicken Burger" at bounding box center [467, 198] width 62 height 18
copy h6 "Chicken Burger"
drag, startPoint x: 370, startPoint y: 293, endPoint x: 484, endPoint y: 166, distance: 170.2
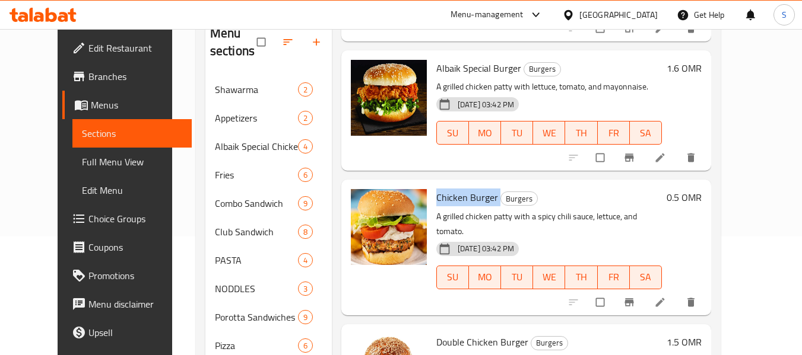
click at [370, 293] on div at bounding box center [388, 248] width 85 height 126
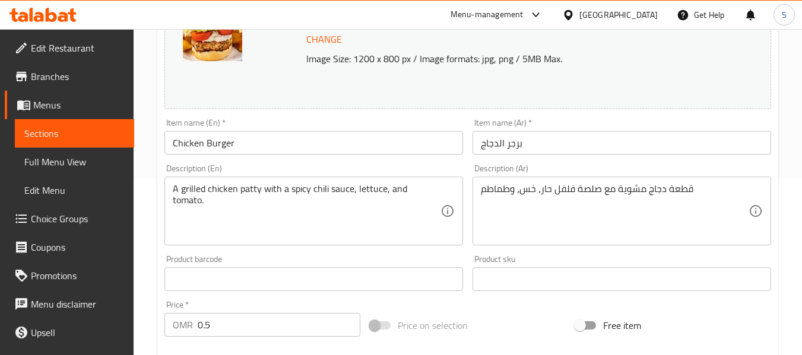
scroll to position [178, 0]
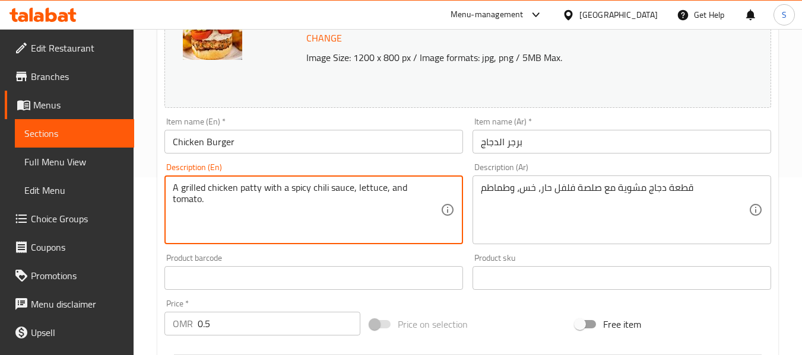
click at [339, 187] on textarea "A grilled chicken patty with a spicy chili sauce, lettuce, and tomato." at bounding box center [307, 210] width 268 height 56
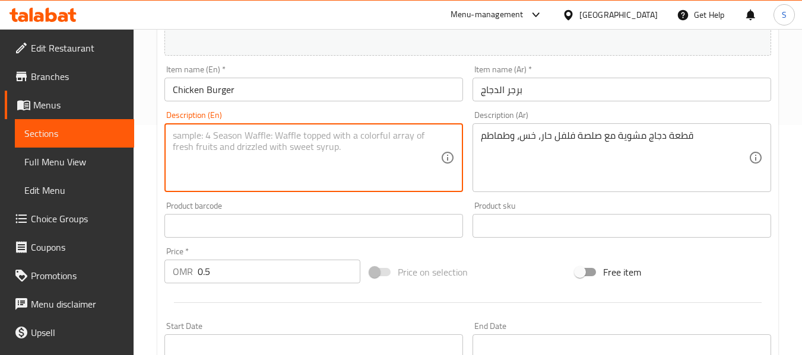
scroll to position [237, 0]
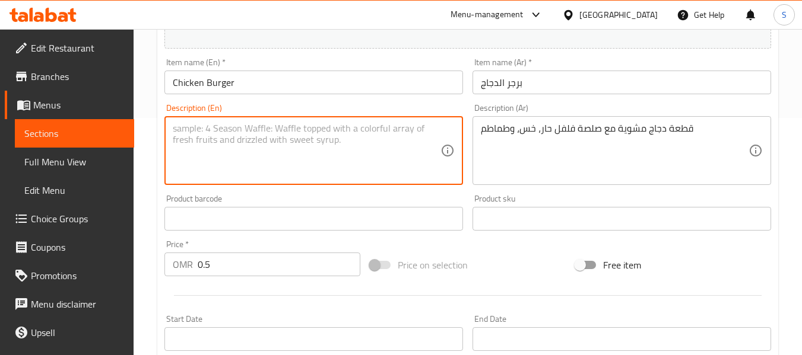
click at [529, 132] on textarea "قطعة دجاج مشوية مع صلصة فلفل حار، خس، وطماطم" at bounding box center [615, 151] width 268 height 56
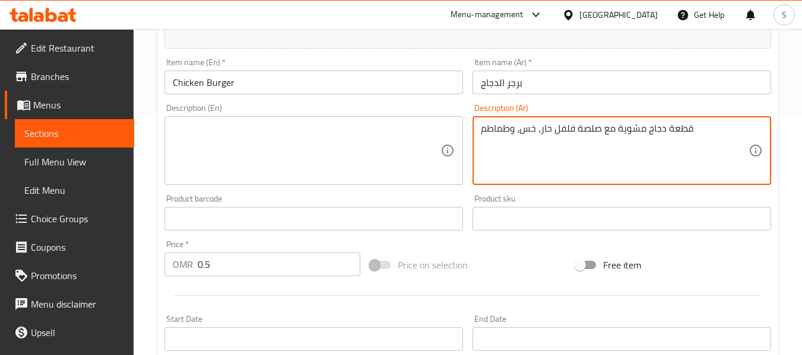
click at [529, 132] on textarea "قطعة دجاج مشوية مع صلصة فلفل حار، خس، وطماطم" at bounding box center [615, 151] width 268 height 56
click at [551, 69] on div "Item name (Ar)   * برجر الدجاج Item name (Ar) *" at bounding box center [621, 76] width 298 height 36
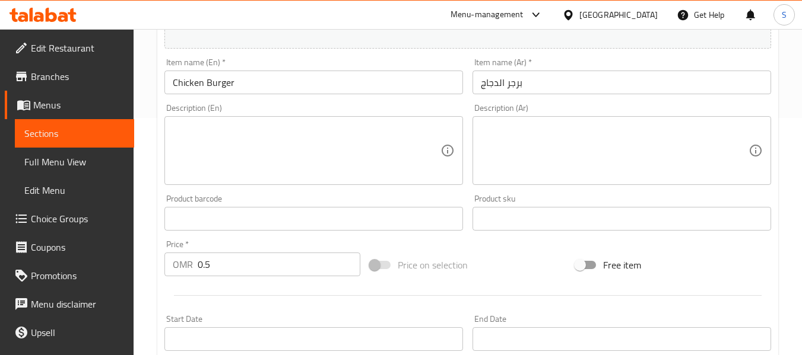
click at [551, 80] on input "برجر الدجاج" at bounding box center [621, 83] width 298 height 24
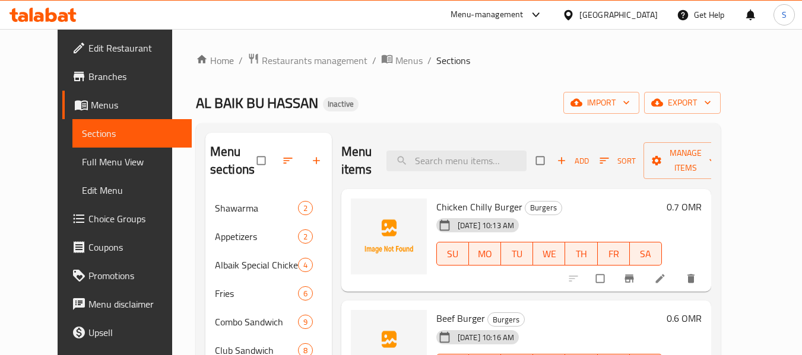
click at [452, 211] on span "Chicken Chilly Burger" at bounding box center [479, 207] width 86 height 18
copy h6 "Chicken Chilly Burger"
click at [526, 78] on div "Home / Restaurants management / Menus / Sections AL BAIK BU HASSAN Inactive imp…" at bounding box center [458, 358] width 525 height 611
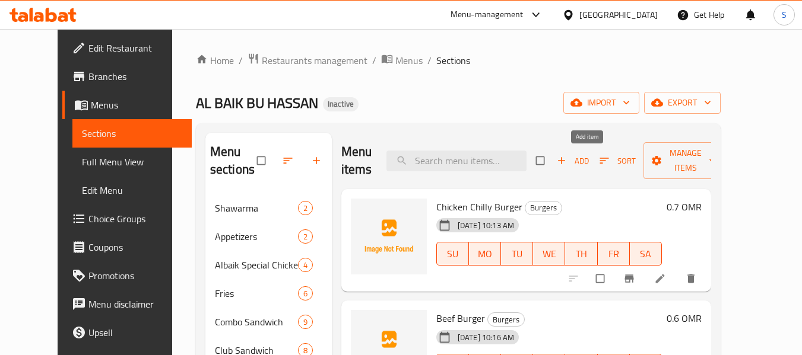
click at [589, 162] on span "Add" at bounding box center [573, 161] width 32 height 14
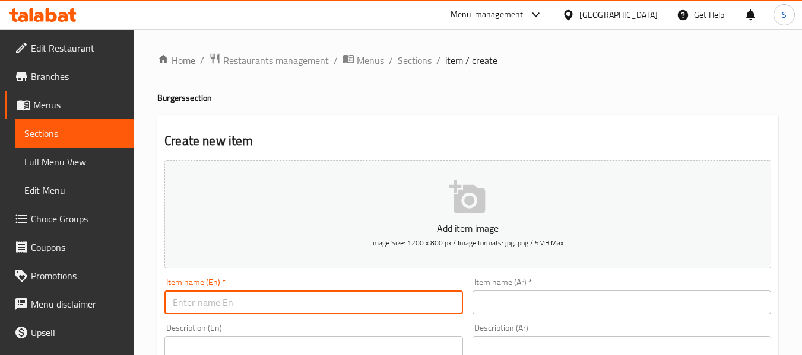
paste input "Fillet Burger"
type input "Fillet Burger"
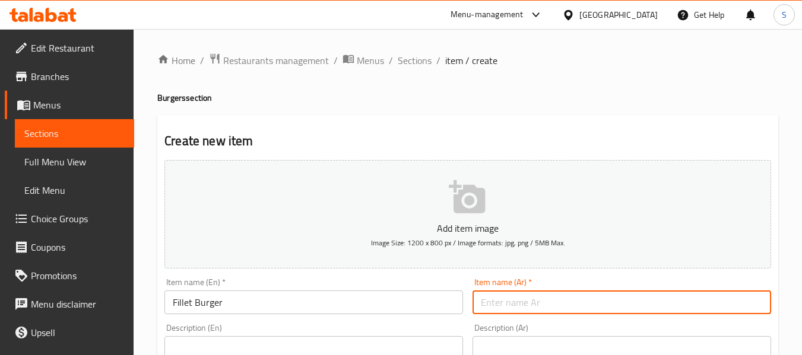
paste input "برجر فيليه"
type input "برجر فيليه"
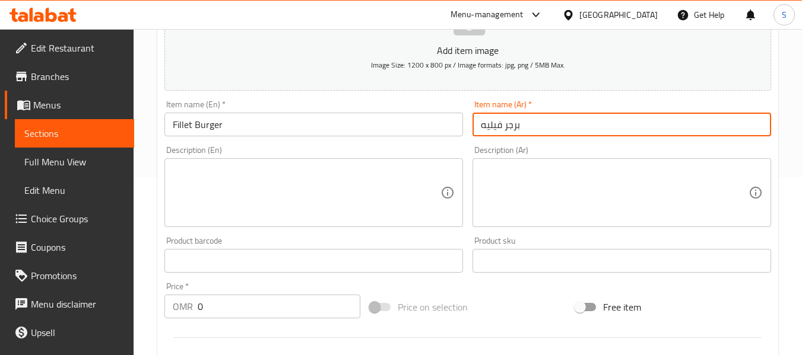
scroll to position [237, 0]
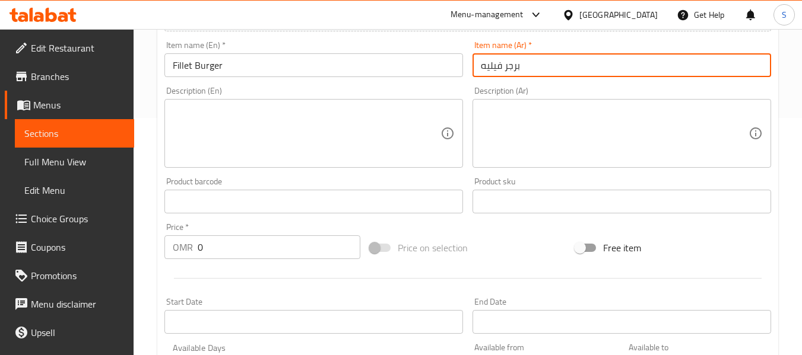
click at [227, 253] on input "0" at bounding box center [279, 248] width 163 height 24
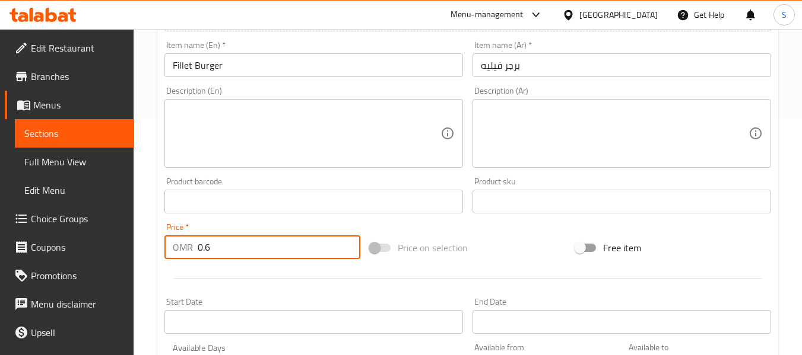
scroll to position [475, 0]
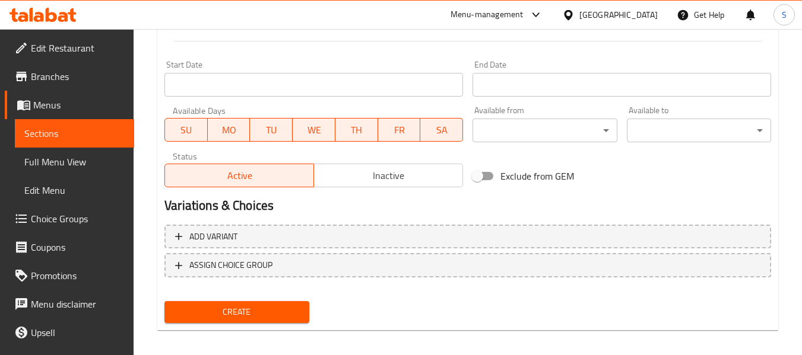
type input "0.6"
click at [222, 312] on span "Create" at bounding box center [236, 312] width 125 height 15
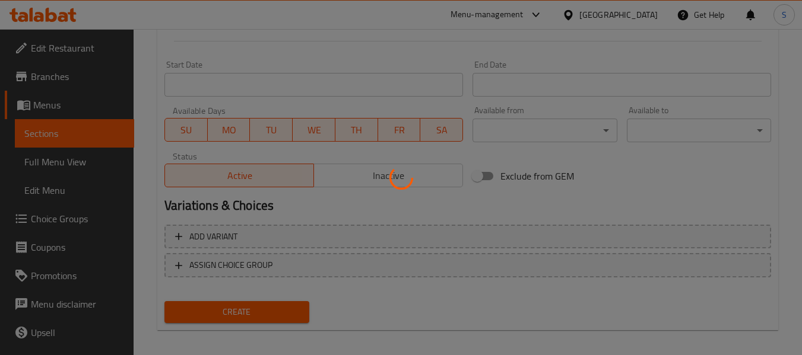
type input "0"
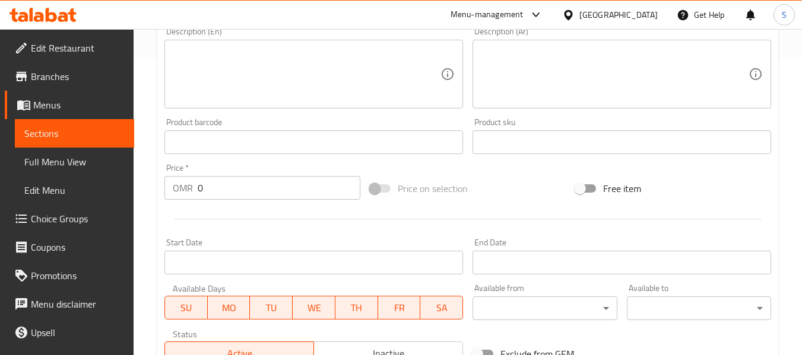
scroll to position [59, 0]
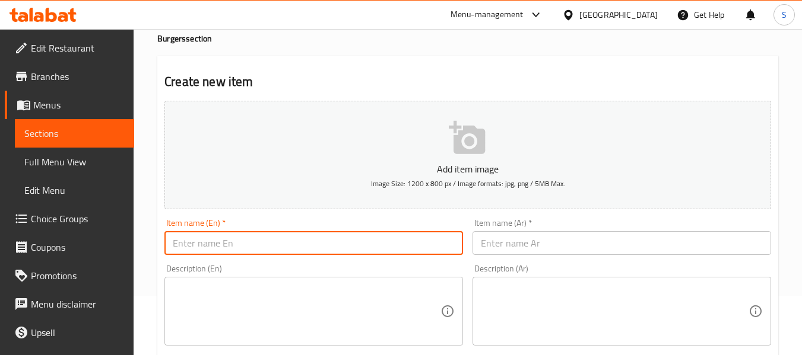
click at [348, 237] on input "text" at bounding box center [313, 243] width 298 height 24
paste input "Cheetos Chicken Burger"
type input "Cheetos Chicken Burger"
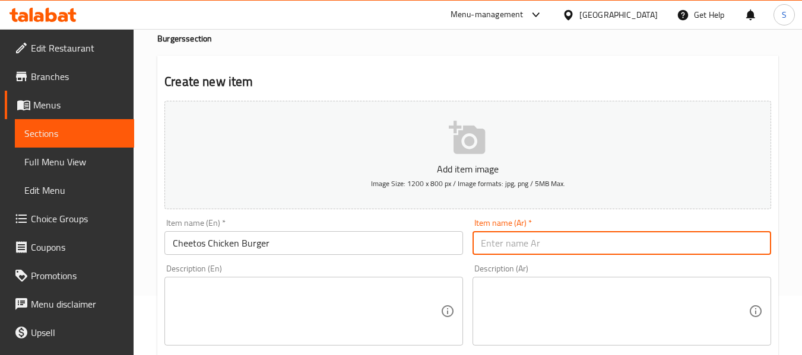
click at [524, 234] on input "text" at bounding box center [621, 243] width 298 height 24
paste input "برجر دجاج شيتوس"
type input "برجر دجاج شيتوس"
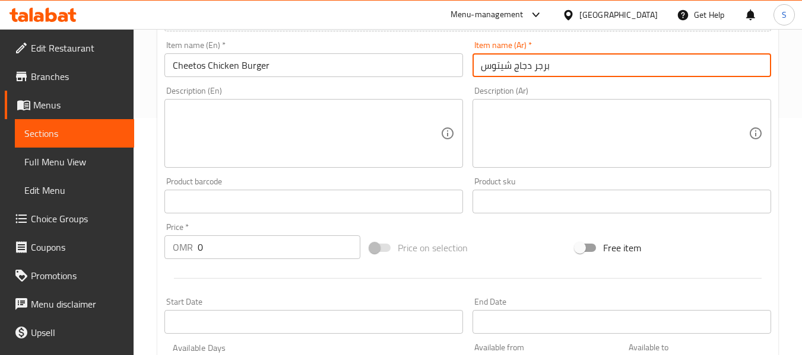
scroll to position [356, 0]
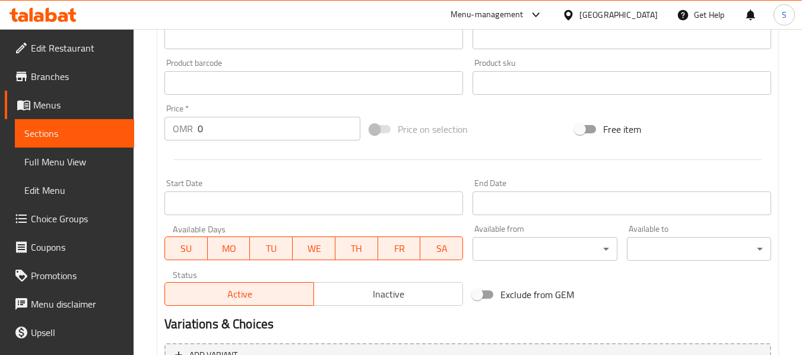
click at [274, 138] on input "0" at bounding box center [279, 129] width 163 height 24
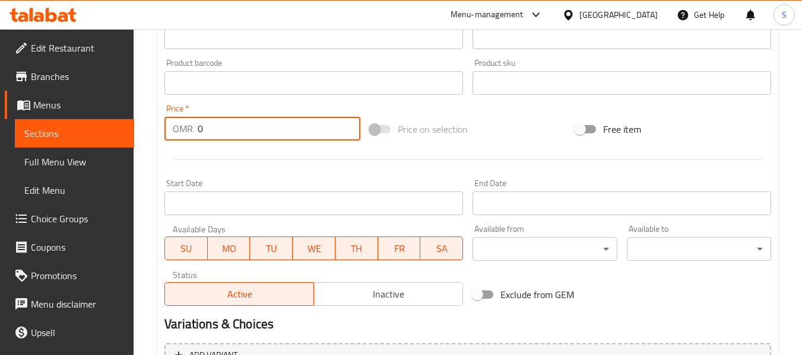
click at [274, 138] on input "0" at bounding box center [279, 129] width 163 height 24
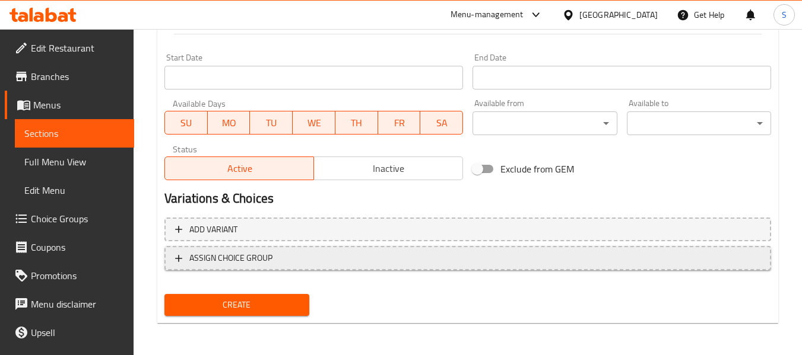
scroll to position [483, 0]
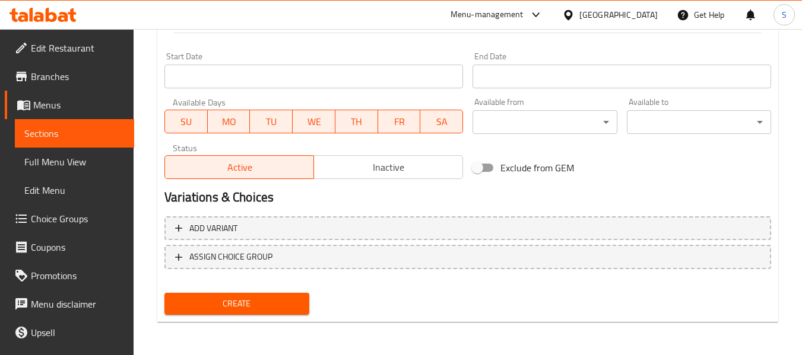
type input "1.2"
click at [263, 311] on span "Create" at bounding box center [236, 304] width 125 height 15
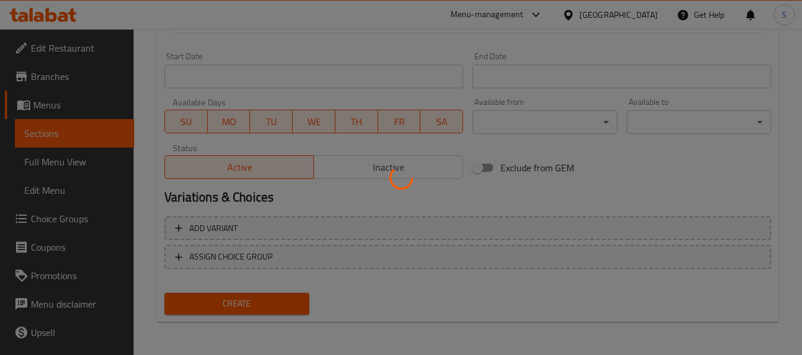
type input "0"
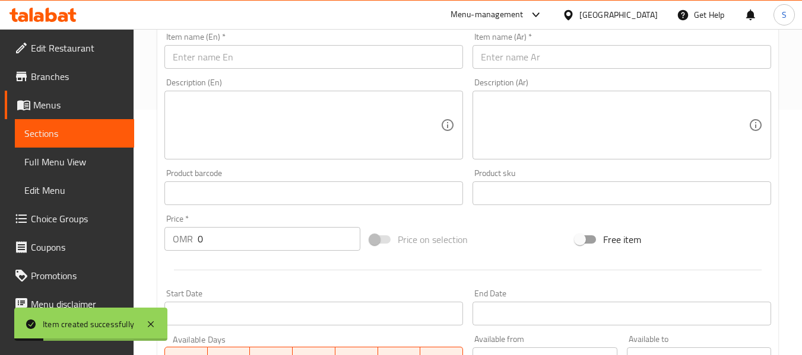
scroll to position [8, 0]
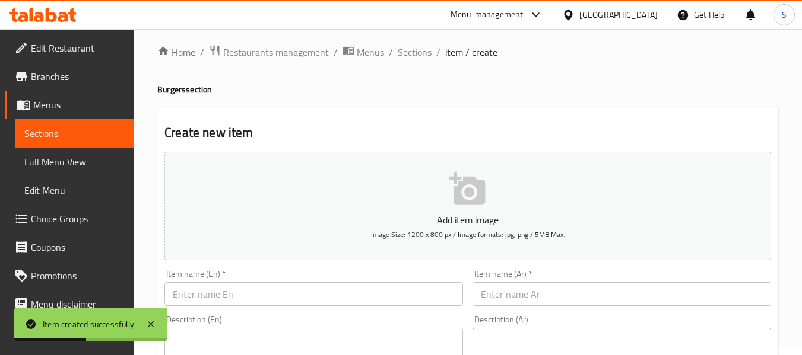
click at [307, 289] on input "text" at bounding box center [313, 294] width 298 height 24
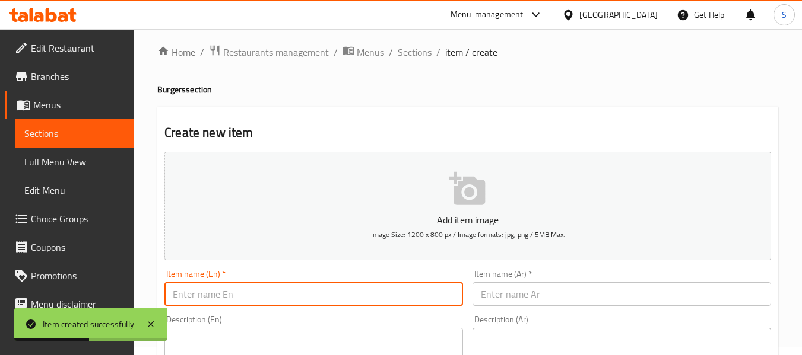
paste input "Cheetos Beef Burger"
type input "Cheetos Beef Burger"
drag, startPoint x: 517, startPoint y: 287, endPoint x: 517, endPoint y: 257, distance: 29.7
click at [517, 287] on input "text" at bounding box center [621, 294] width 298 height 24
paste input "برجر لحم شيتوس"
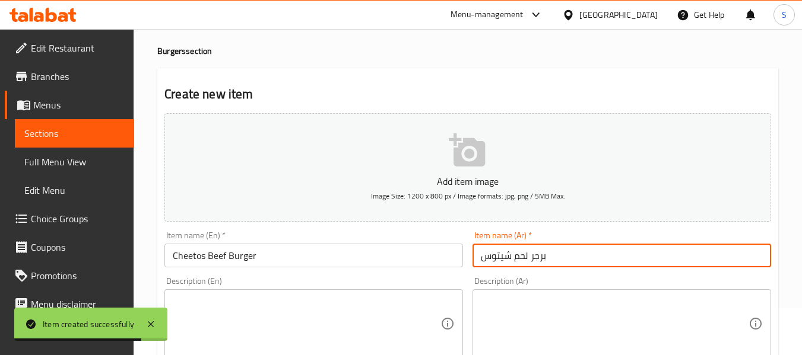
scroll to position [68, 0]
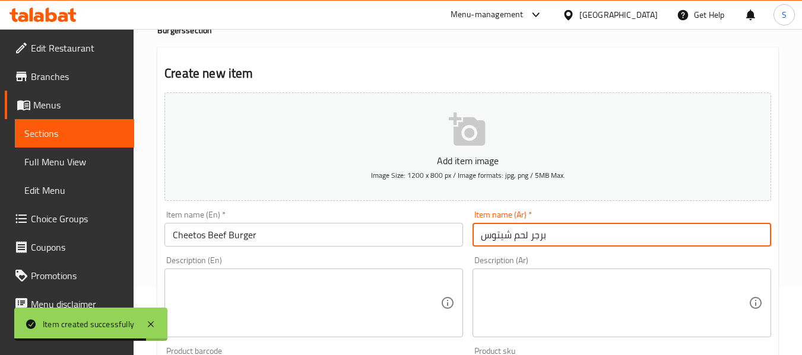
type input "برجر لحم شيتوس"
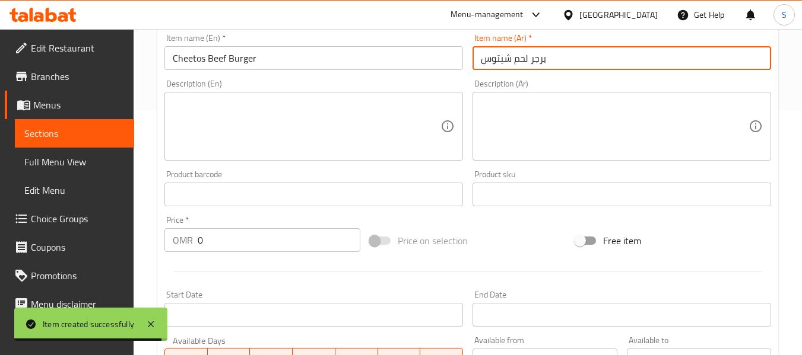
scroll to position [246, 0]
click at [247, 243] on input "0" at bounding box center [279, 239] width 163 height 24
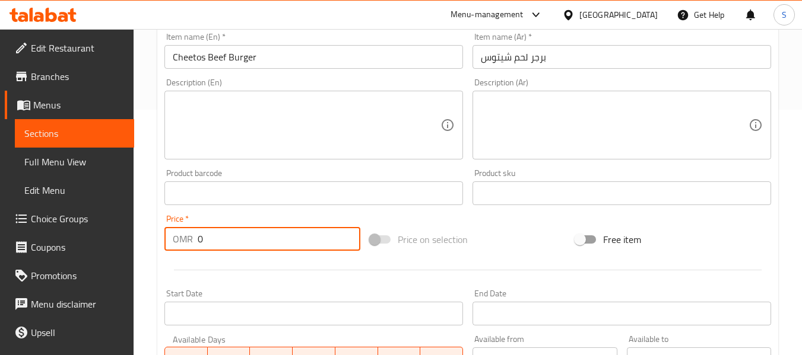
click at [247, 243] on input "0" at bounding box center [279, 239] width 163 height 24
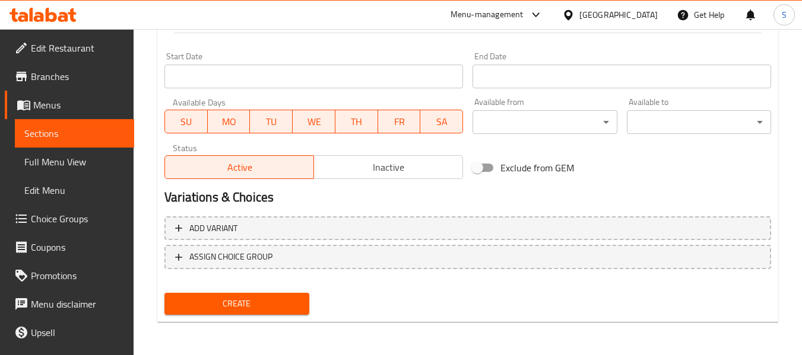
type input "1.4"
click at [266, 291] on div "Create" at bounding box center [237, 303] width 154 height 31
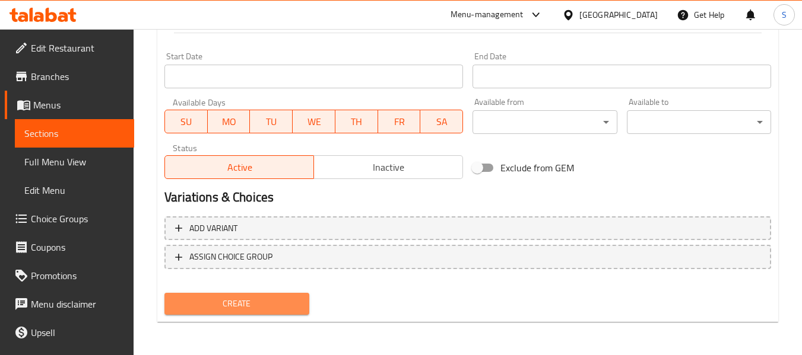
click at [250, 298] on span "Create" at bounding box center [236, 304] width 125 height 15
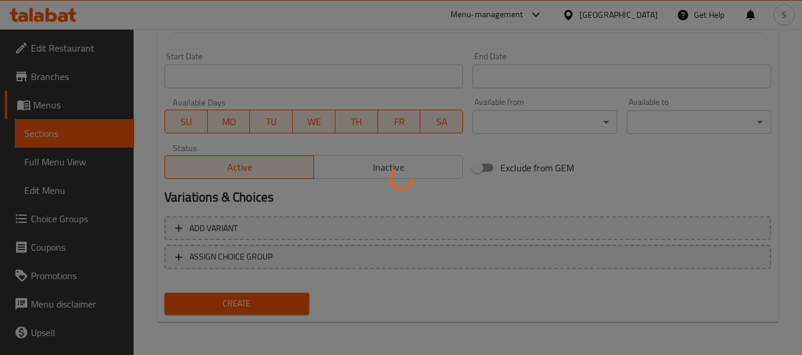
type input "0"
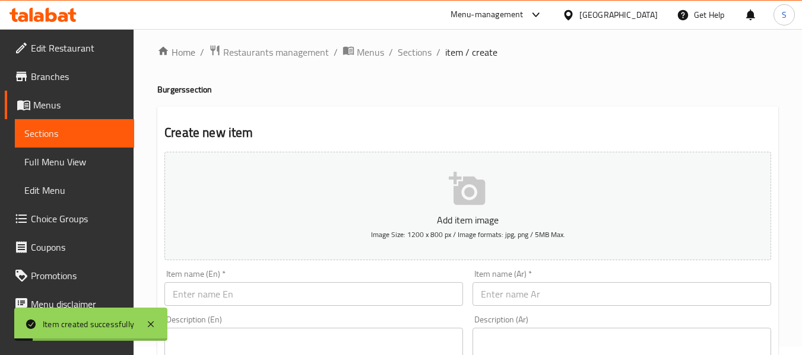
scroll to position [0, 0]
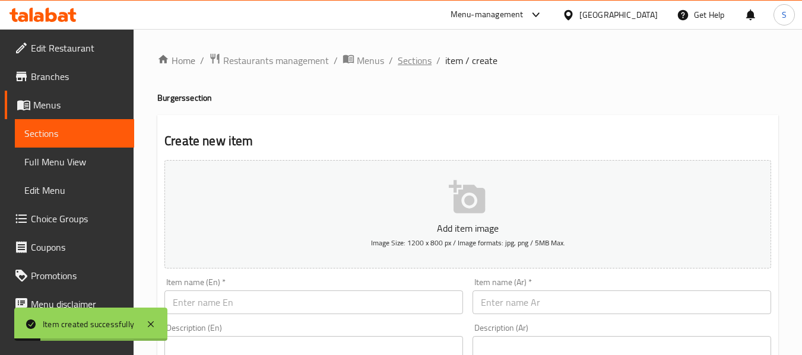
click at [398, 63] on span "Sections" at bounding box center [415, 60] width 34 height 14
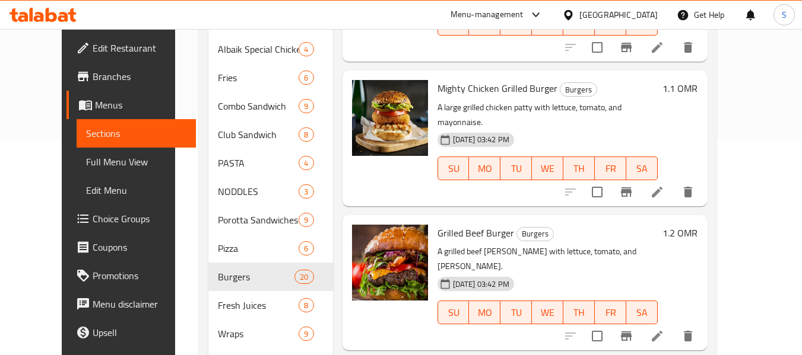
scroll to position [1995, 0]
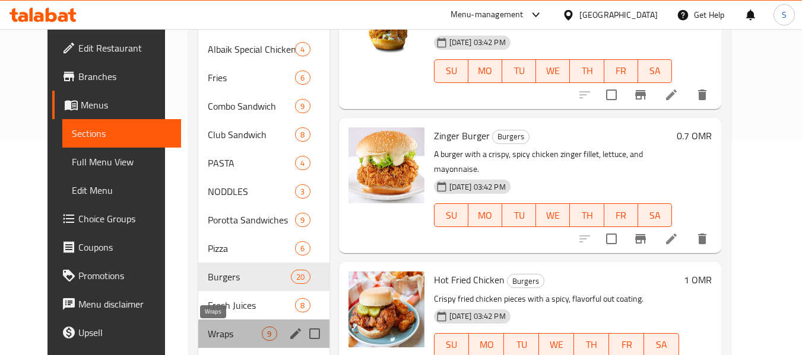
click at [208, 335] on span "Wraps" at bounding box center [235, 334] width 54 height 14
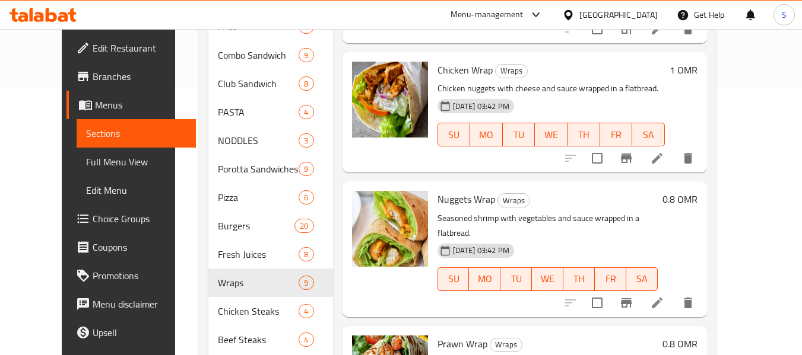
scroll to position [293, 0]
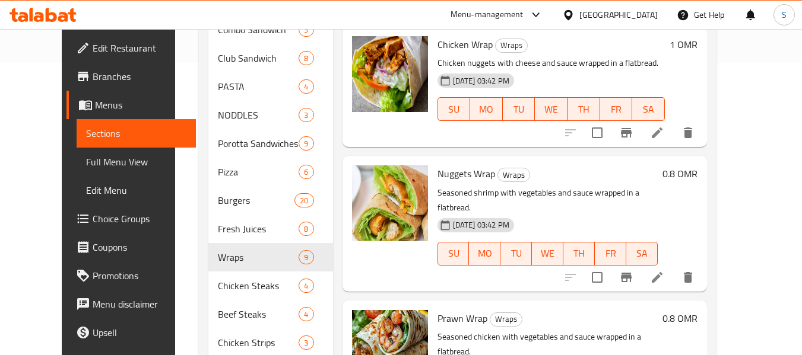
click at [554, 224] on div "Nuggets Wrap Wraps Seasoned shrimp with vegetables and sauce wrapped in a flatb…" at bounding box center [548, 224] width 230 height 126
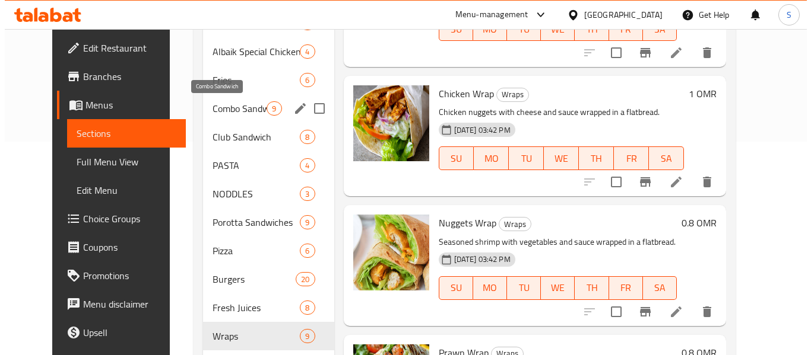
scroll to position [95, 0]
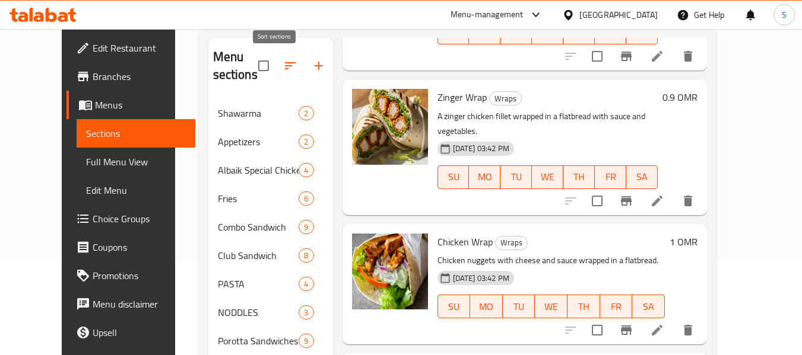
click at [285, 66] on icon "button" at bounding box center [290, 65] width 11 height 7
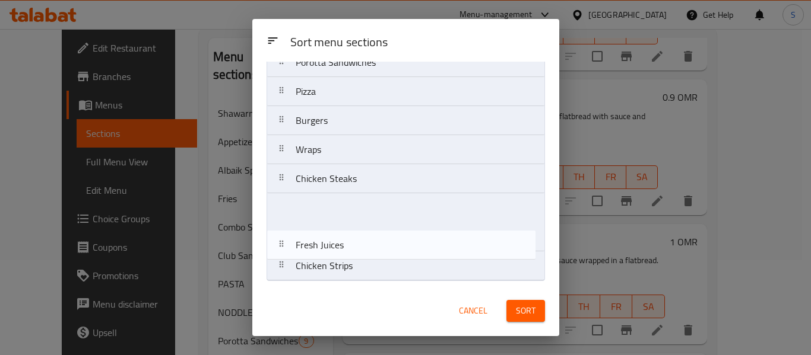
scroll to position [281, 0]
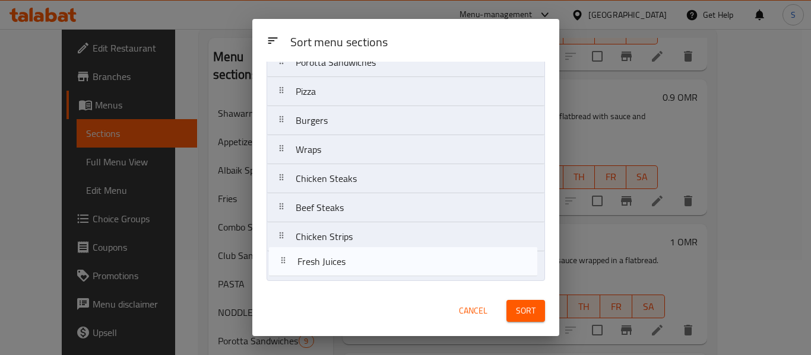
drag, startPoint x: 350, startPoint y: 199, endPoint x: 352, endPoint y: 274, distance: 74.8
click at [352, 274] on nav "Shawarma Appetizers Albaik Special Chicken Broast Fries Combo Sandwich Club San…" at bounding box center [405, 48] width 278 height 466
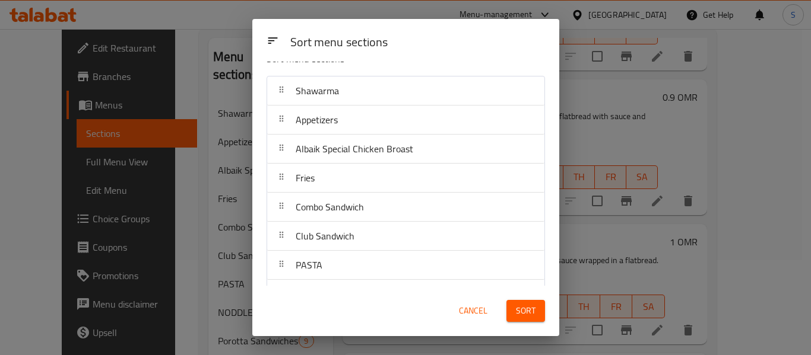
scroll to position [0, 0]
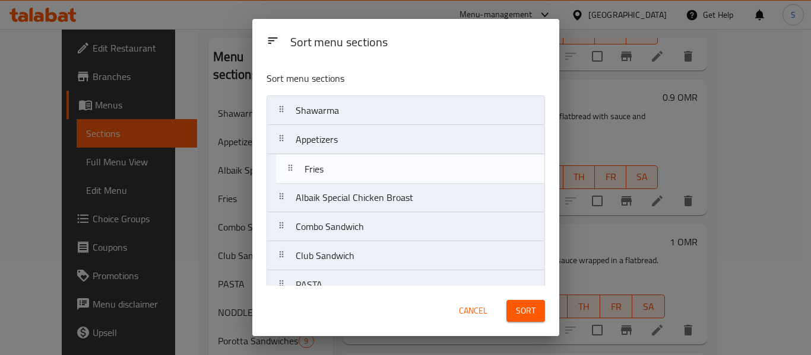
drag, startPoint x: 343, startPoint y: 206, endPoint x: 352, endPoint y: 174, distance: 32.9
click at [352, 174] on nav "Shawarma Appetizers Albaik Special Chicken Broast Fries Combo Sandwich Club San…" at bounding box center [405, 329] width 278 height 466
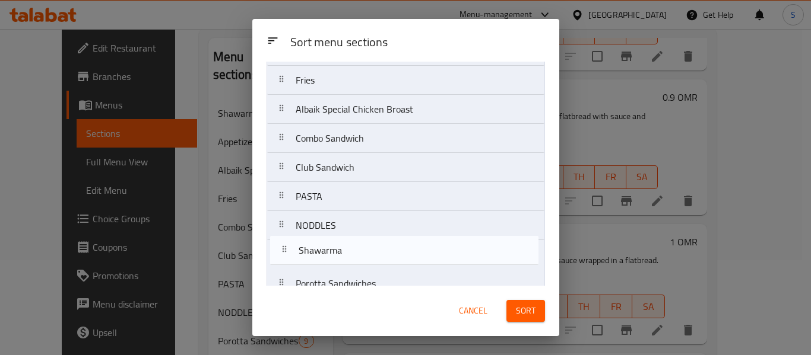
drag, startPoint x: 367, startPoint y: 117, endPoint x: 370, endPoint y: 262, distance: 144.8
click at [370, 262] on nav "Shawarma Appetizers Fries Albaik Special Chicken Broast Combo Sandwich Club San…" at bounding box center [405, 269] width 278 height 466
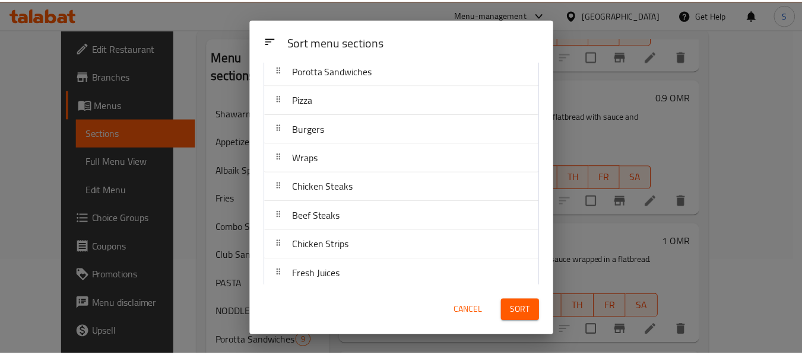
scroll to position [281, 0]
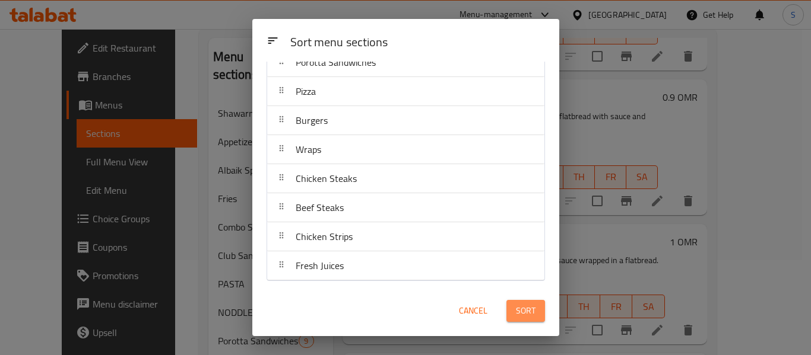
click at [524, 315] on span "Sort" at bounding box center [526, 311] width 20 height 15
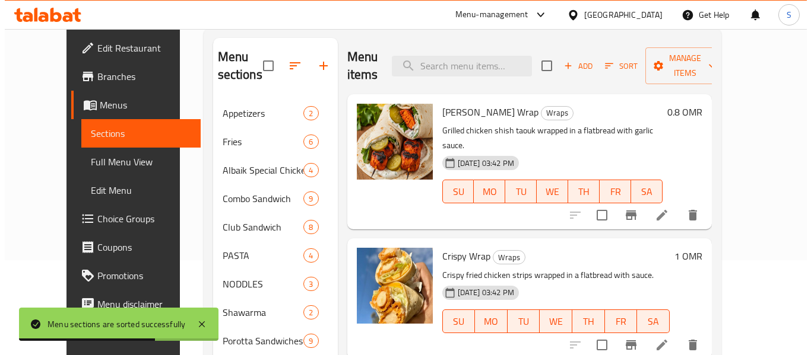
scroll to position [0, 0]
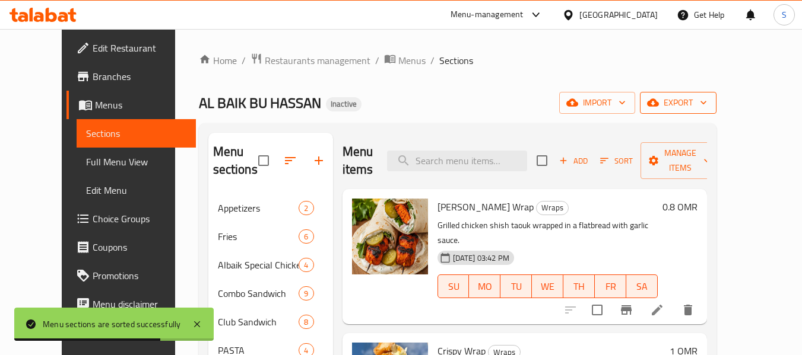
click at [707, 100] on span "export" at bounding box center [678, 103] width 58 height 15
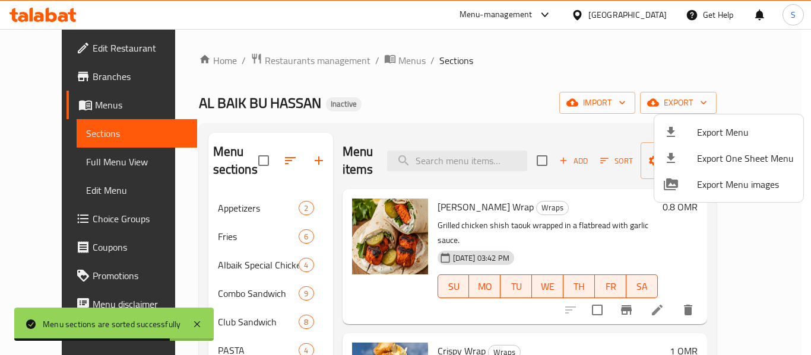
click at [725, 126] on span "Export Menu" at bounding box center [745, 132] width 97 height 14
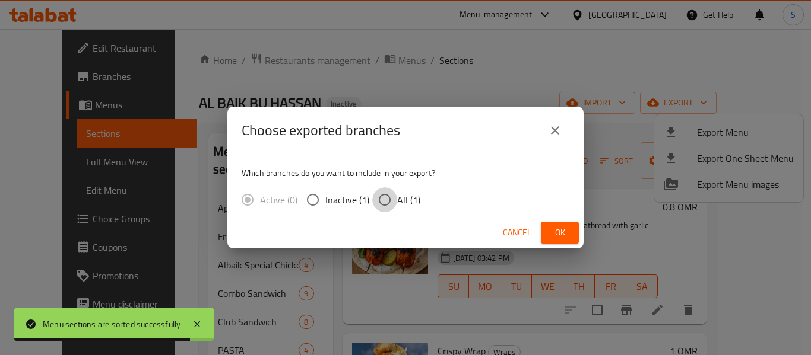
click at [396, 199] on input "All (1)" at bounding box center [384, 200] width 25 height 25
radio input "true"
click at [566, 236] on span "Ok" at bounding box center [559, 233] width 19 height 15
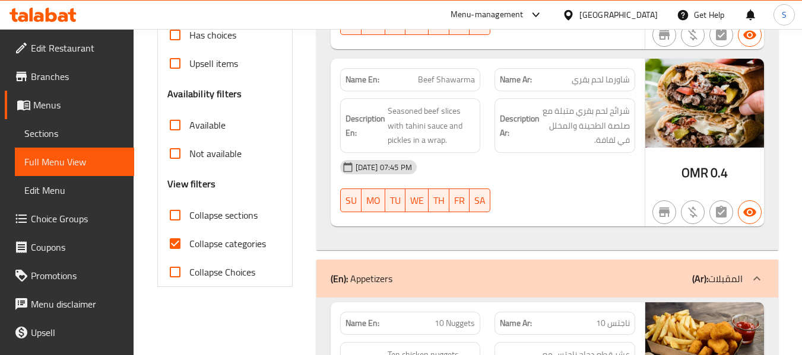
scroll to position [356, 0]
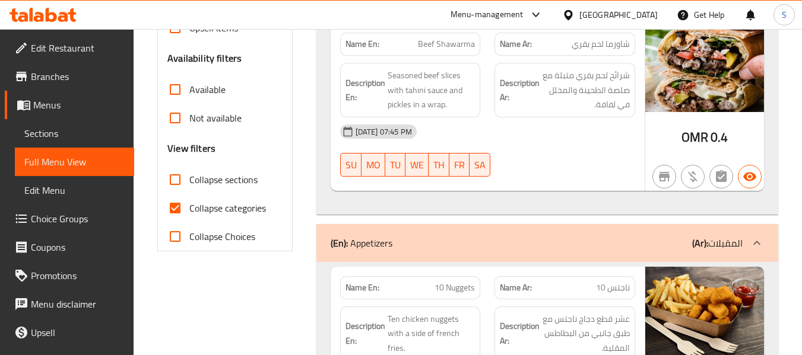
click at [211, 211] on span "Collapse categories" at bounding box center [227, 208] width 77 height 14
click at [189, 211] on input "Collapse categories" at bounding box center [175, 208] width 28 height 28
checkbox input "false"
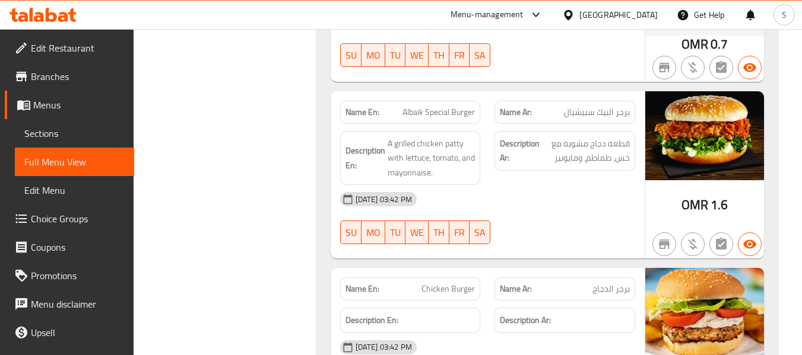
scroll to position [11890, 0]
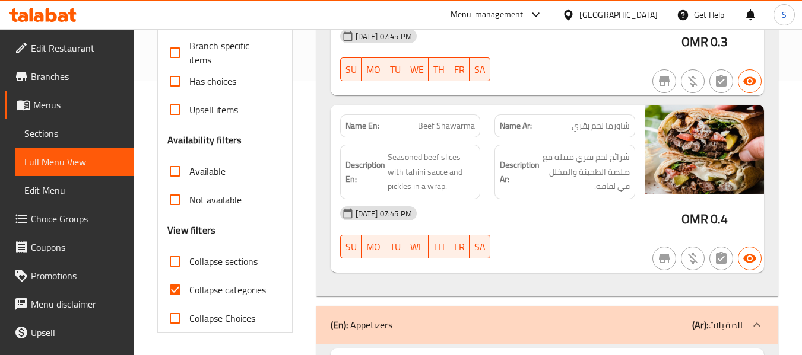
scroll to position [297, 0]
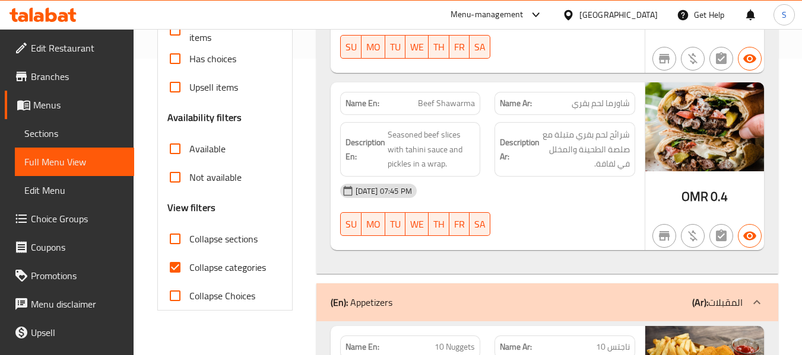
click at [199, 271] on span "Collapse categories" at bounding box center [227, 268] width 77 height 14
click at [189, 271] on input "Collapse categories" at bounding box center [175, 267] width 28 height 28
checkbox input "false"
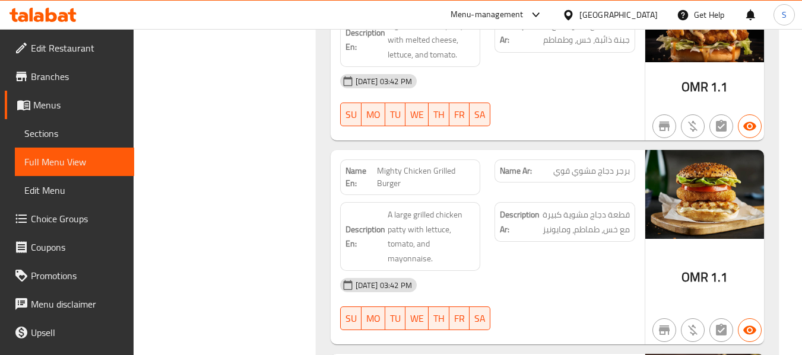
scroll to position [13403, 0]
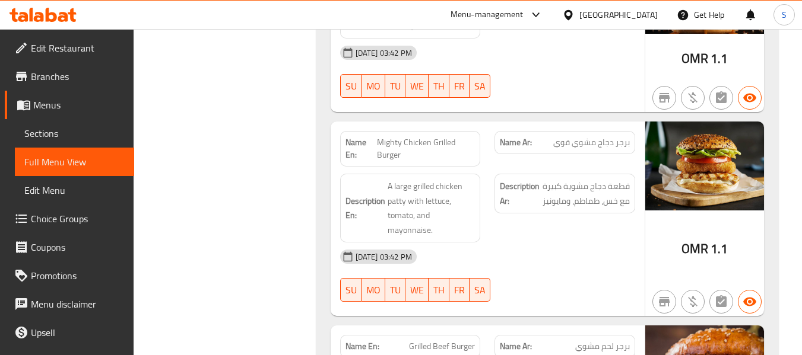
click at [386, 136] on span "Mighty Chicken Grilled Burger" at bounding box center [426, 148] width 98 height 25
copy span "Mighty Chicken Grilled Burger"
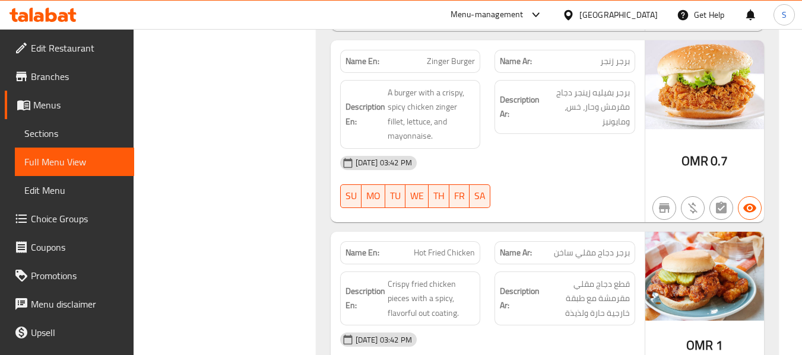
scroll to position [14471, 0]
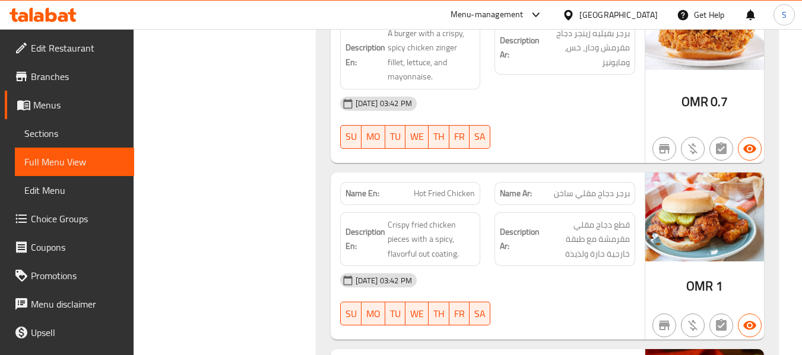
click at [459, 188] on span "Hot Fried Chicken" at bounding box center [444, 194] width 61 height 12
copy span "Hot Fried Chicken"
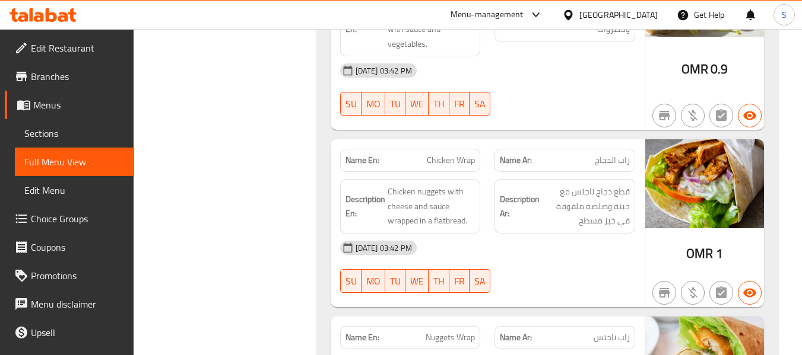
scroll to position [18975, 0]
copy span "Chicken Wrap"
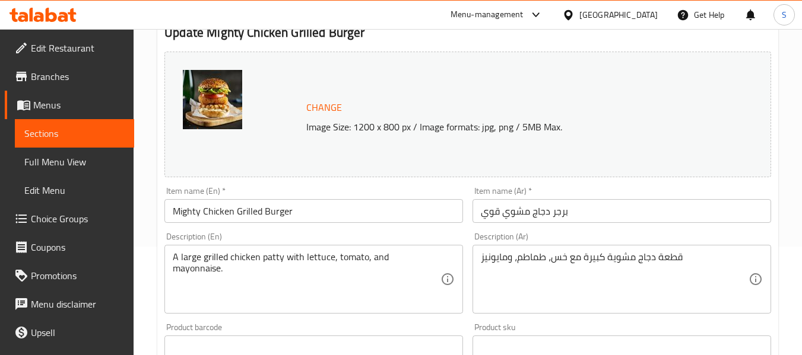
scroll to position [119, 0]
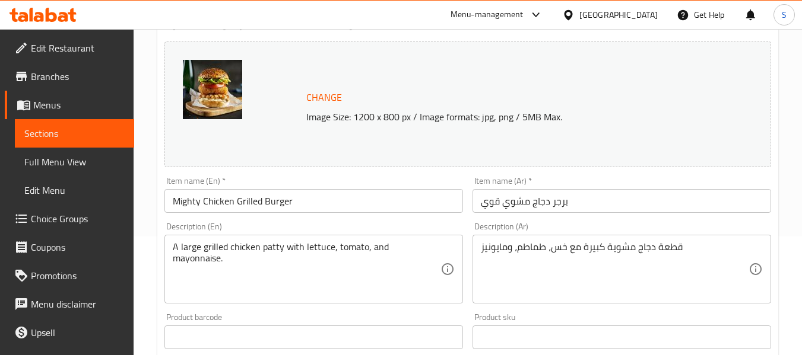
click at [496, 203] on input "برجر دجاج مشوي قوي" at bounding box center [621, 201] width 298 height 24
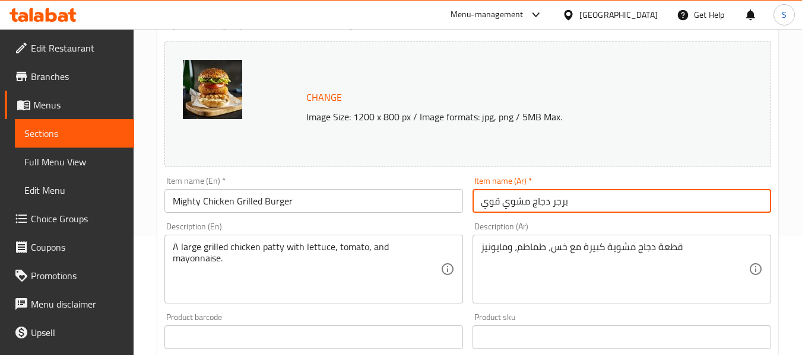
click at [496, 203] on input "برجر دجاج مشوي قوي" at bounding box center [621, 201] width 298 height 24
type input "برجر دجاج مشوي مايتي"
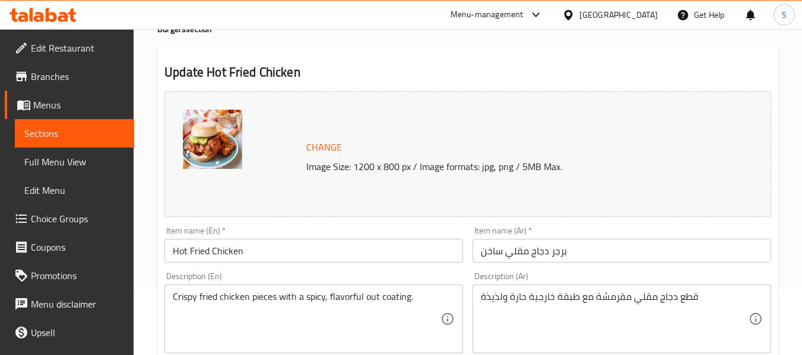
scroll to position [119, 0]
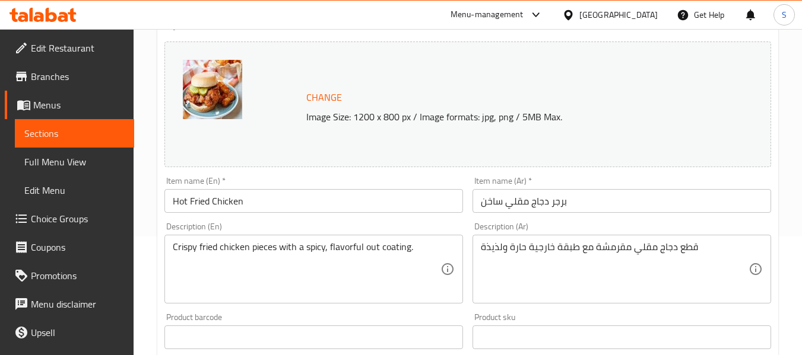
click at [342, 201] on input "Hot Fried Chicken" at bounding box center [313, 201] width 298 height 24
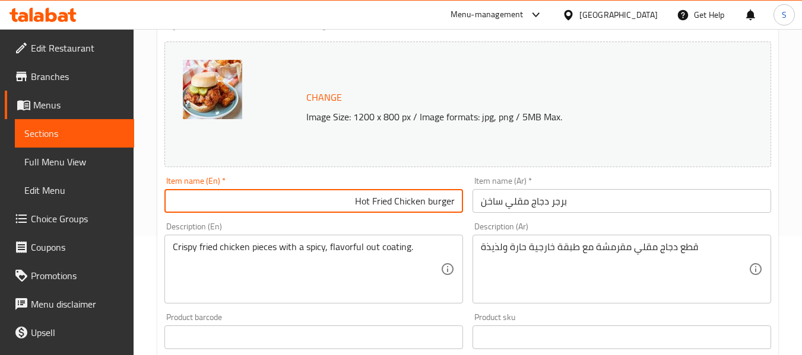
type input "Hot Fried Chicken burger"
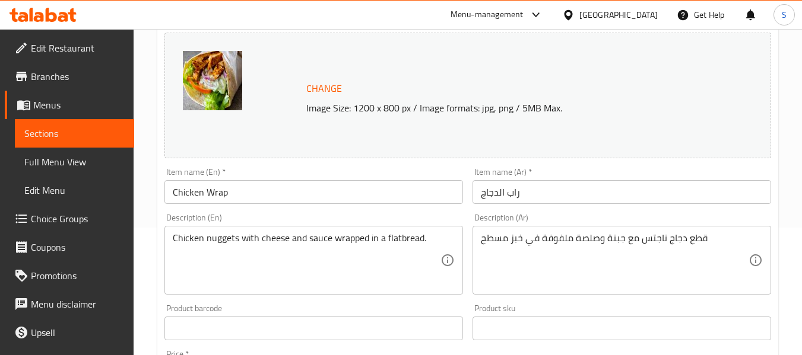
scroll to position [178, 0]
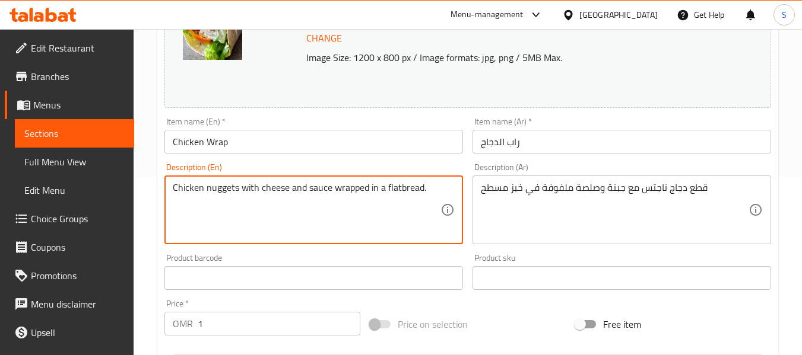
click at [337, 192] on textarea "Chicken nuggets with cheese and sauce wrapped in a flatbread." at bounding box center [307, 210] width 268 height 56
paste textarea "Seasoned chicken with vegetables"
type textarea "Seasoned chicken with vegetables and sauce wrapped in a flatbread."
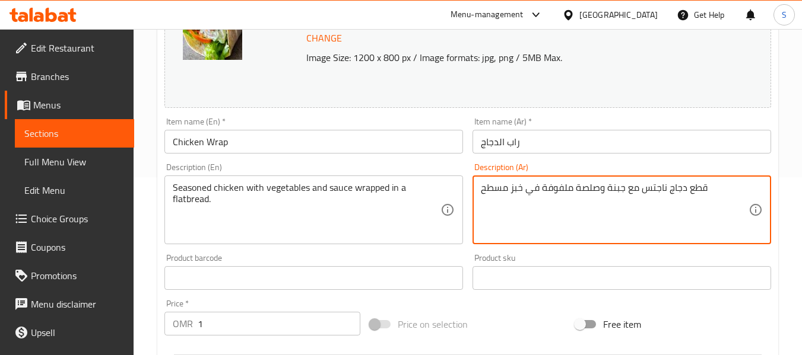
click at [514, 185] on textarea "قطع دجاج ناجتس مع جبنة وصلصة ملفوفة في خبز مسطح" at bounding box center [615, 210] width 268 height 56
paste textarea "دجاج متبل مع خضروات وصلصة ملفوفة في خبز مسطح."
type textarea "دجاج متبل مع خضروات وصلصة ملفوفة في خبز مسطح."
click at [574, 145] on input "راب الدجاج" at bounding box center [621, 142] width 298 height 24
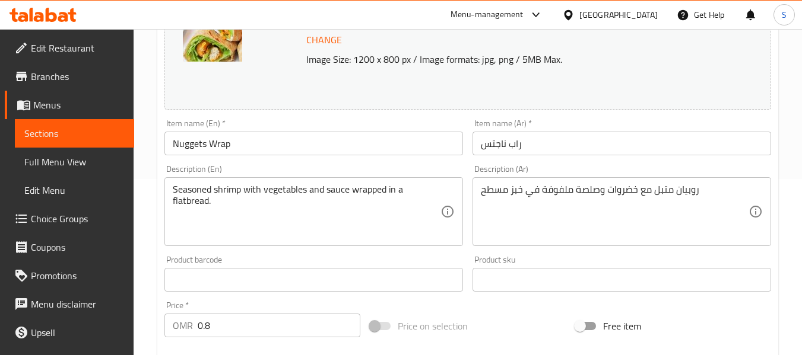
scroll to position [178, 0]
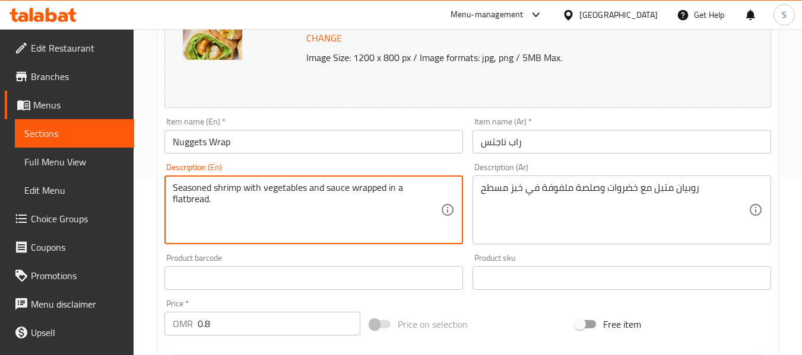
click at [271, 196] on textarea "Seasoned shrimp with vegetables and sauce wrapped in a flatbread." at bounding box center [307, 210] width 268 height 56
paste textarea "Chicken nuggets with cheese"
type textarea "Chicken nuggets with cheese and sauce wrapped in a flatbread."
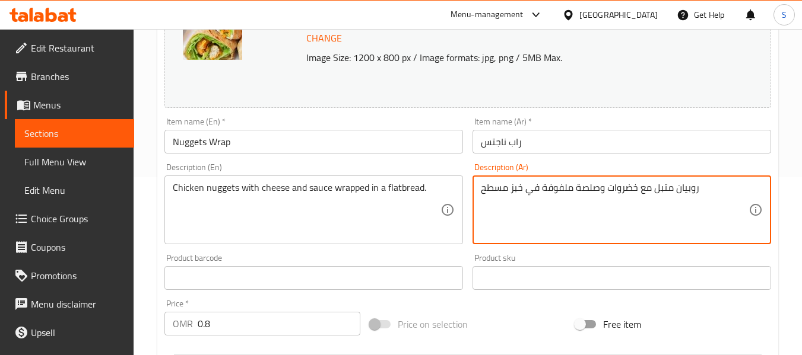
click at [532, 192] on textarea "روبيان متبل مع خضروات وصلصة ملفوفة في خبز مسطح" at bounding box center [615, 210] width 268 height 56
paste textarea "قطع دجاج ناجتس مع جبنة وصلصة ملفوفة في خبز مسطح."
type textarea "قطع دجاج ناجتس مع جبنة وصلصة ملفوفة في خبز مسطح."
click at [569, 147] on input "راب ناجتس" at bounding box center [621, 142] width 298 height 24
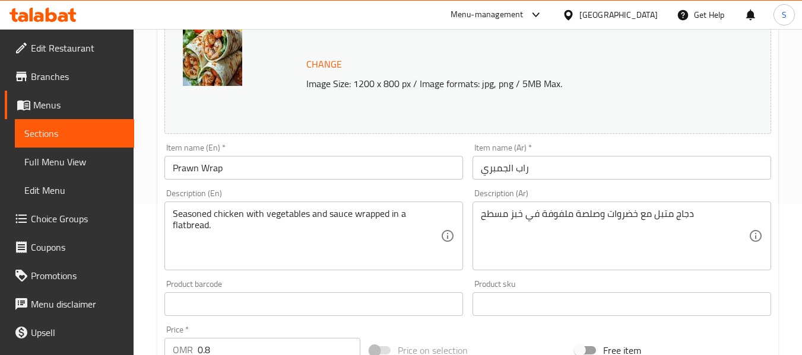
scroll to position [178, 0]
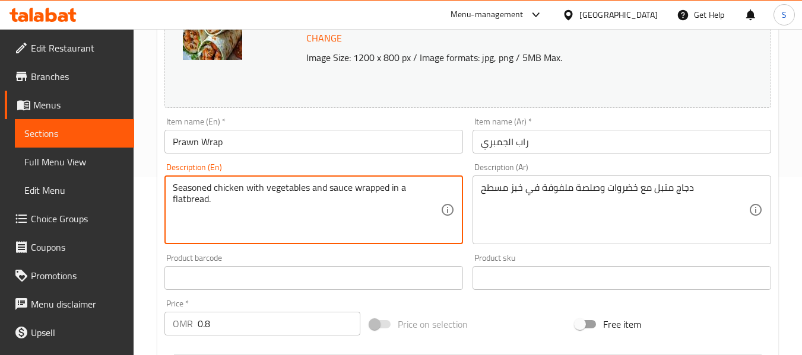
click at [284, 183] on textarea "Seasoned chicken with vegetables and sauce wrapped in a flatbread." at bounding box center [307, 210] width 268 height 56
paste textarea "shrimp"
type textarea "Seasoned shrimp with vegetables and sauce wrapped in a flatbread."
click at [563, 185] on textarea "دجاج متبل مع خضروات وصلصة ملفوفة في خبز مسطح" at bounding box center [615, 210] width 268 height 56
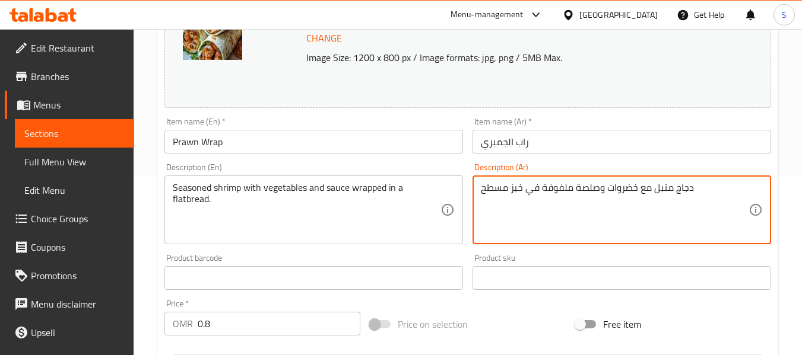
click at [563, 185] on textarea "دجاج متبل مع خضروات وصلصة ملفوفة في خبز مسطح" at bounding box center [615, 210] width 268 height 56
paste textarea "وبيان متبل مع خضروات وصلصة ملفوفة في خبز مسطح."
type textarea "روبيان متبل مع خضروات وصلصة ملفوفة في خبز مسطح."
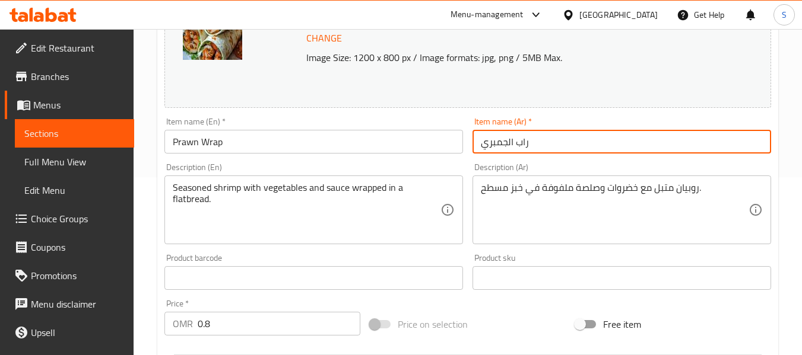
click at [601, 146] on input "راب الجمبري" at bounding box center [621, 142] width 298 height 24
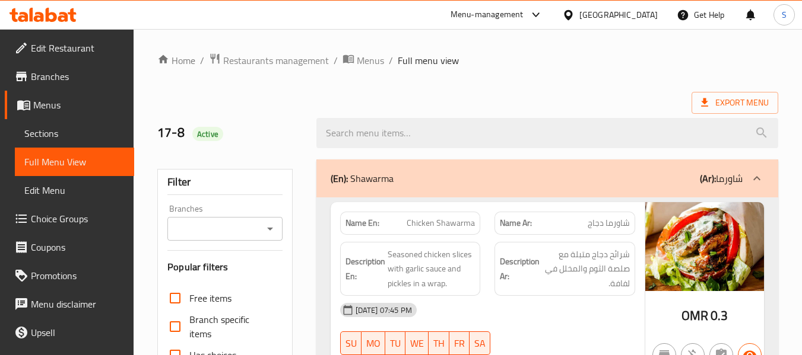
scroll to position [297, 0]
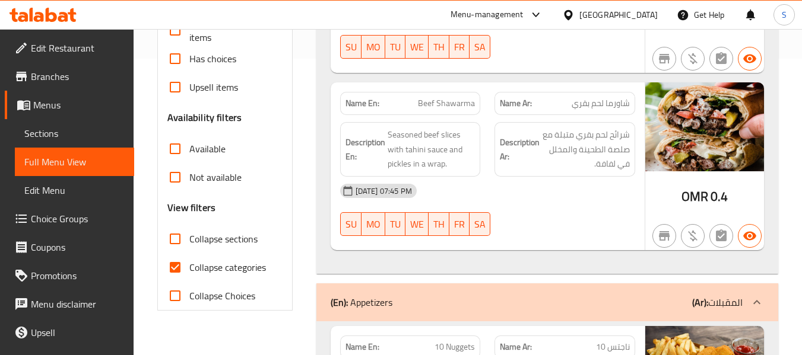
click at [177, 270] on input "Collapse categories" at bounding box center [175, 267] width 28 height 28
checkbox input "false"
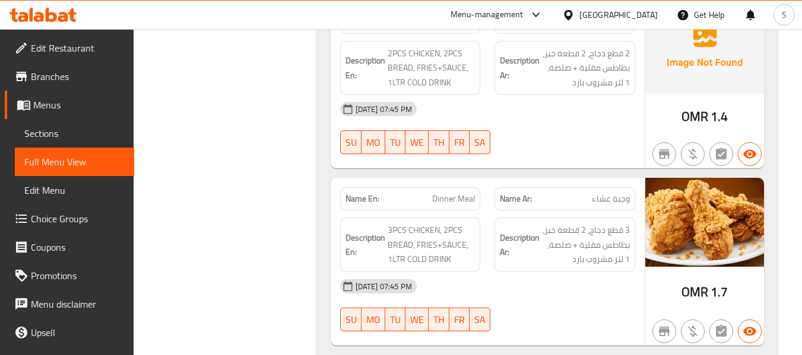
scroll to position [1246, 0]
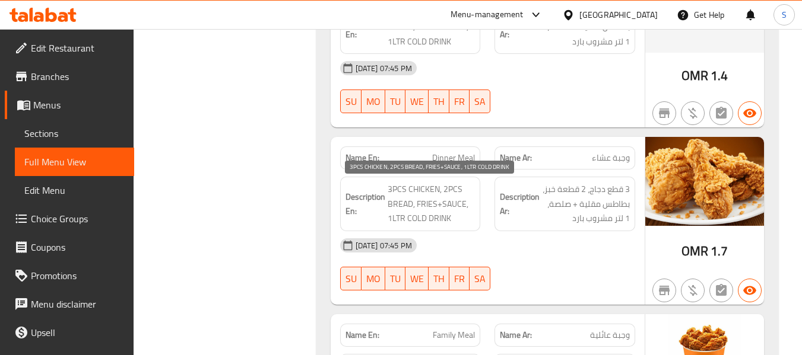
click at [398, 203] on span "3PCS CHICKEN, 2PCS BREAD, FRIES+SAUCE, 1LTR COLD DRINK" at bounding box center [432, 204] width 88 height 44
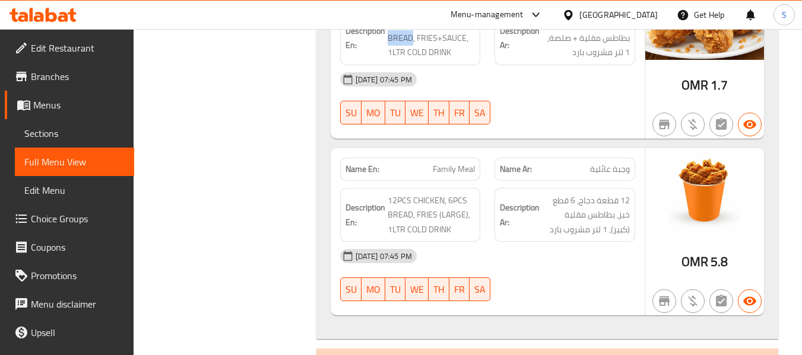
scroll to position [1424, 0]
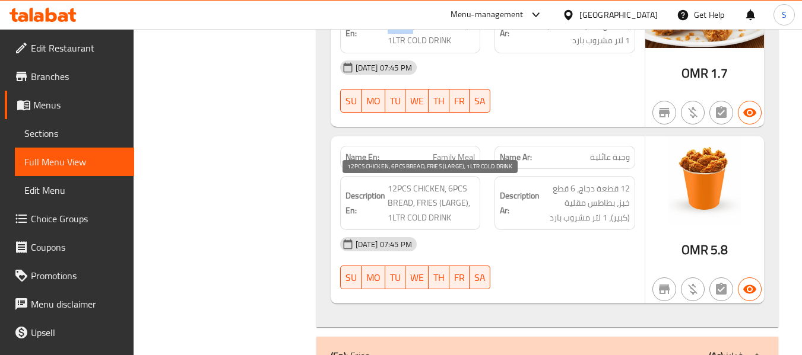
click at [393, 202] on span "12PCS CHICKEN, 6PCS BREAD, FRIES (LARGE), 1LTR COLD DRINK" at bounding box center [432, 204] width 88 height 44
click at [439, 220] on span "12PCS CHICKEN, 6PCS BREAD, FRIES (LARGE), 1LTR COLD DRINK" at bounding box center [432, 204] width 88 height 44
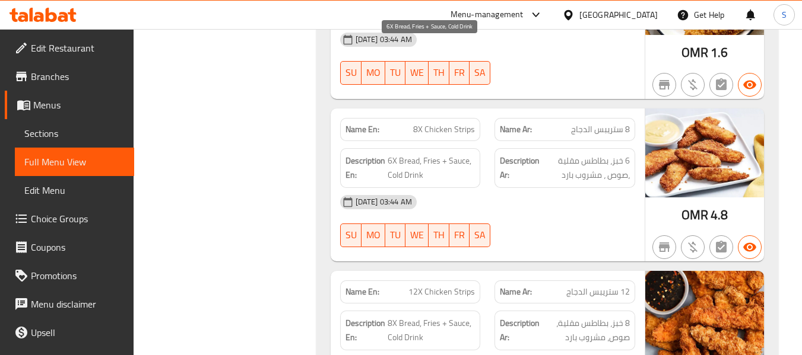
scroll to position [21278, 0]
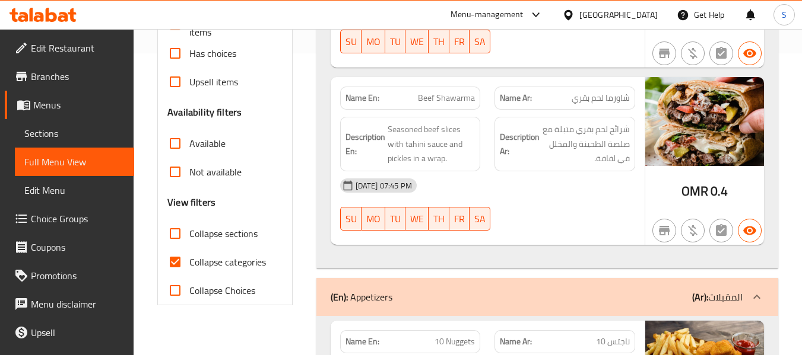
scroll to position [356, 0]
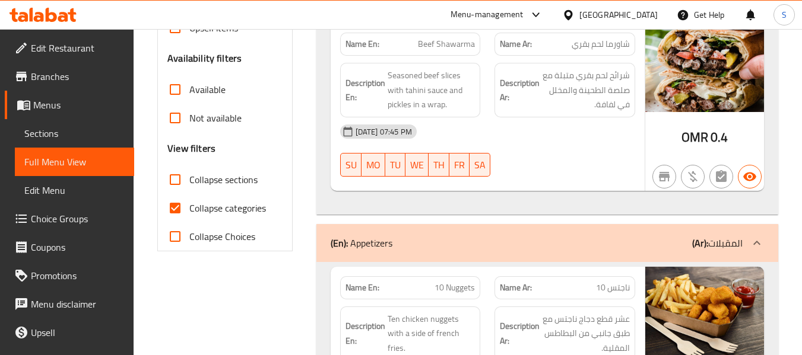
click at [211, 206] on span "Collapse categories" at bounding box center [227, 208] width 77 height 14
click at [189, 206] on input "Collapse categories" at bounding box center [175, 208] width 28 height 28
checkbox input "false"
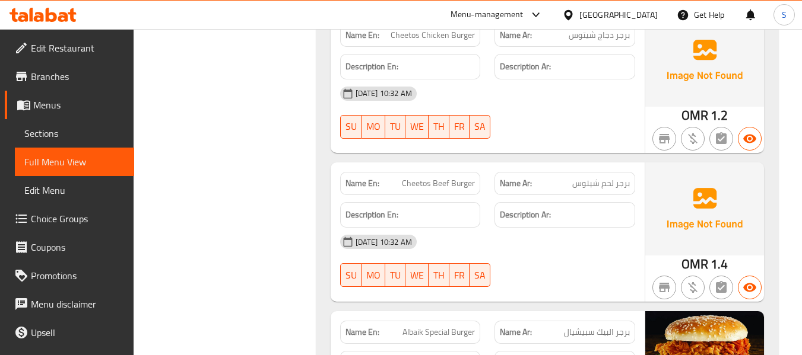
scroll to position [12246, 0]
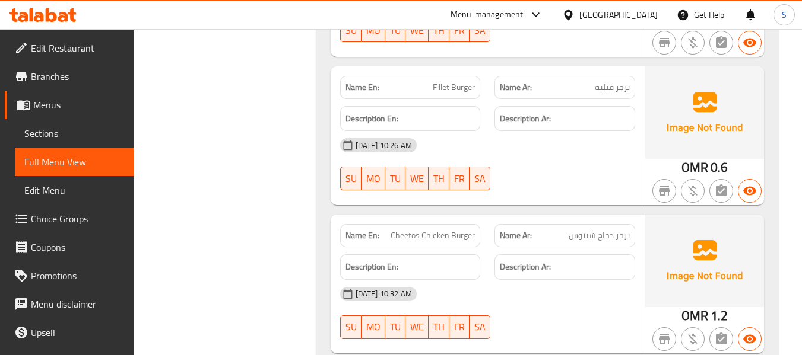
scroll to position [12425, 0]
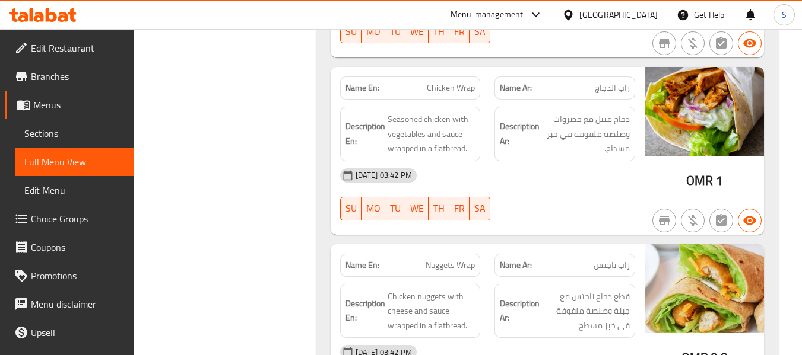
scroll to position [18990, 0]
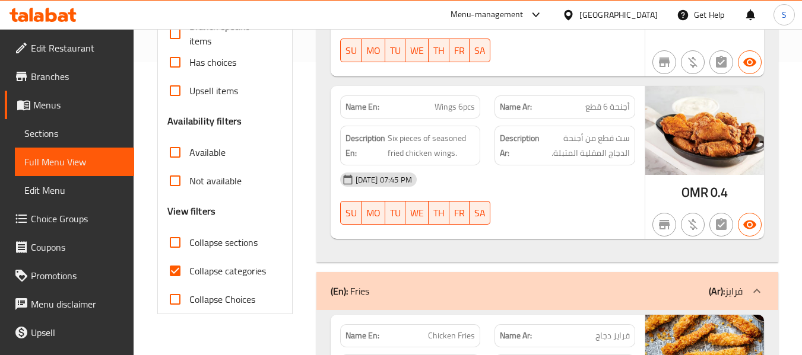
scroll to position [356, 0]
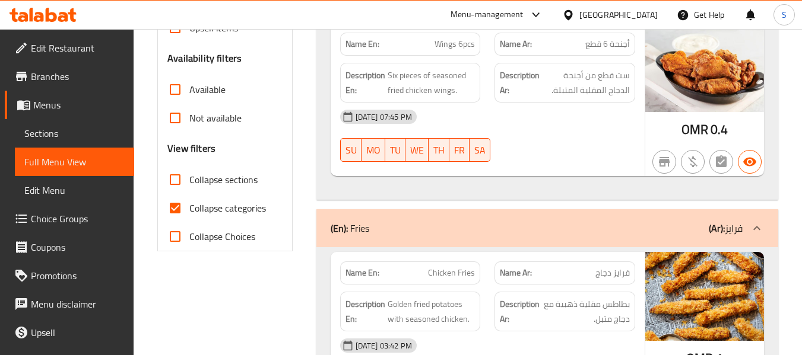
click at [224, 208] on span "Collapse categories" at bounding box center [227, 208] width 77 height 14
click at [189, 208] on input "Collapse categories" at bounding box center [175, 208] width 28 height 28
checkbox input "false"
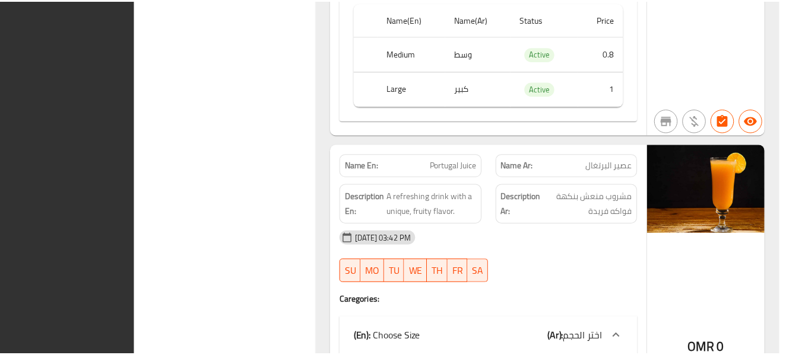
scroll to position [21123, 0]
